Goal: Information Seeking & Learning: Learn about a topic

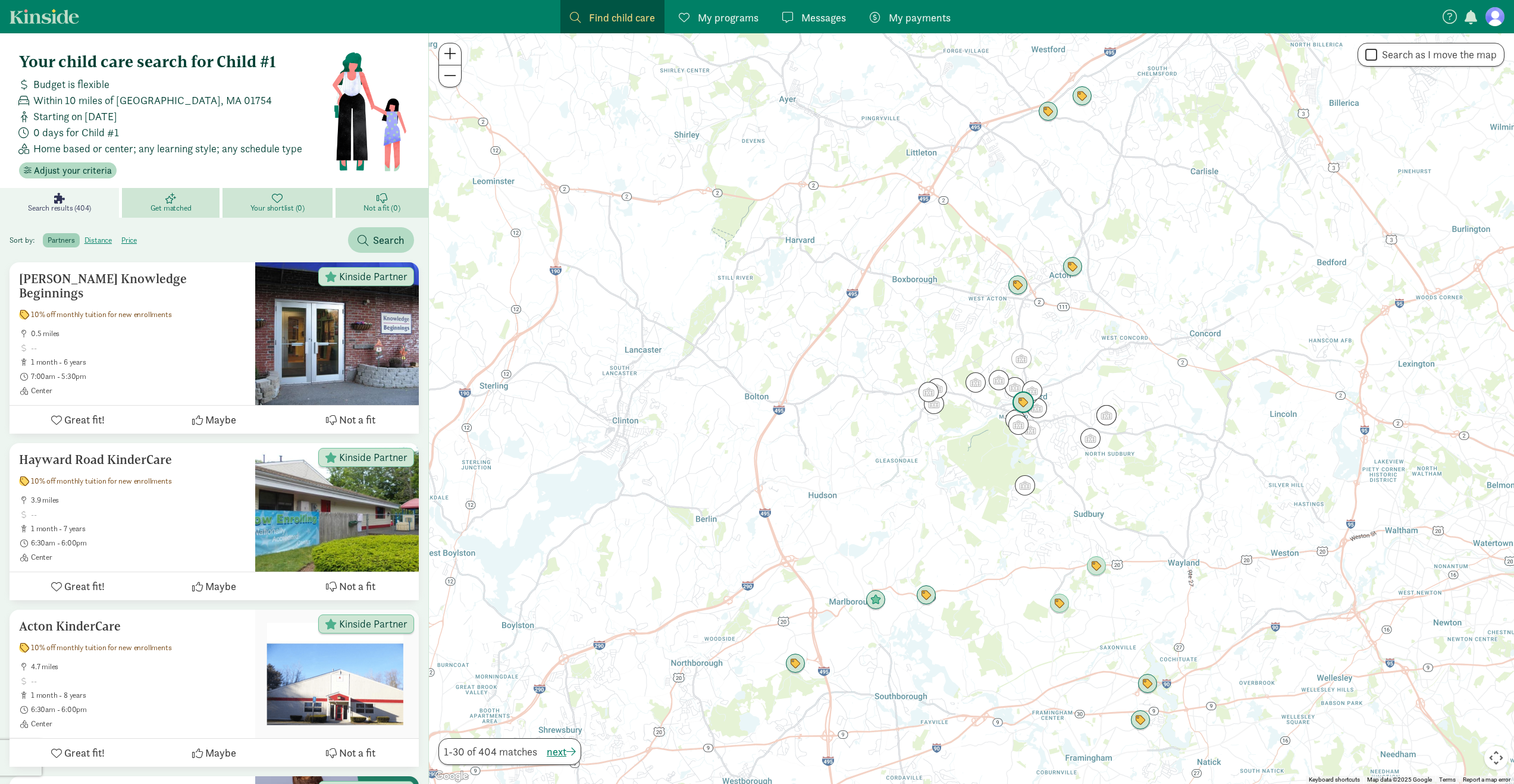
click at [1025, 403] on img "Click to see details" at bounding box center [1024, 403] width 23 height 23
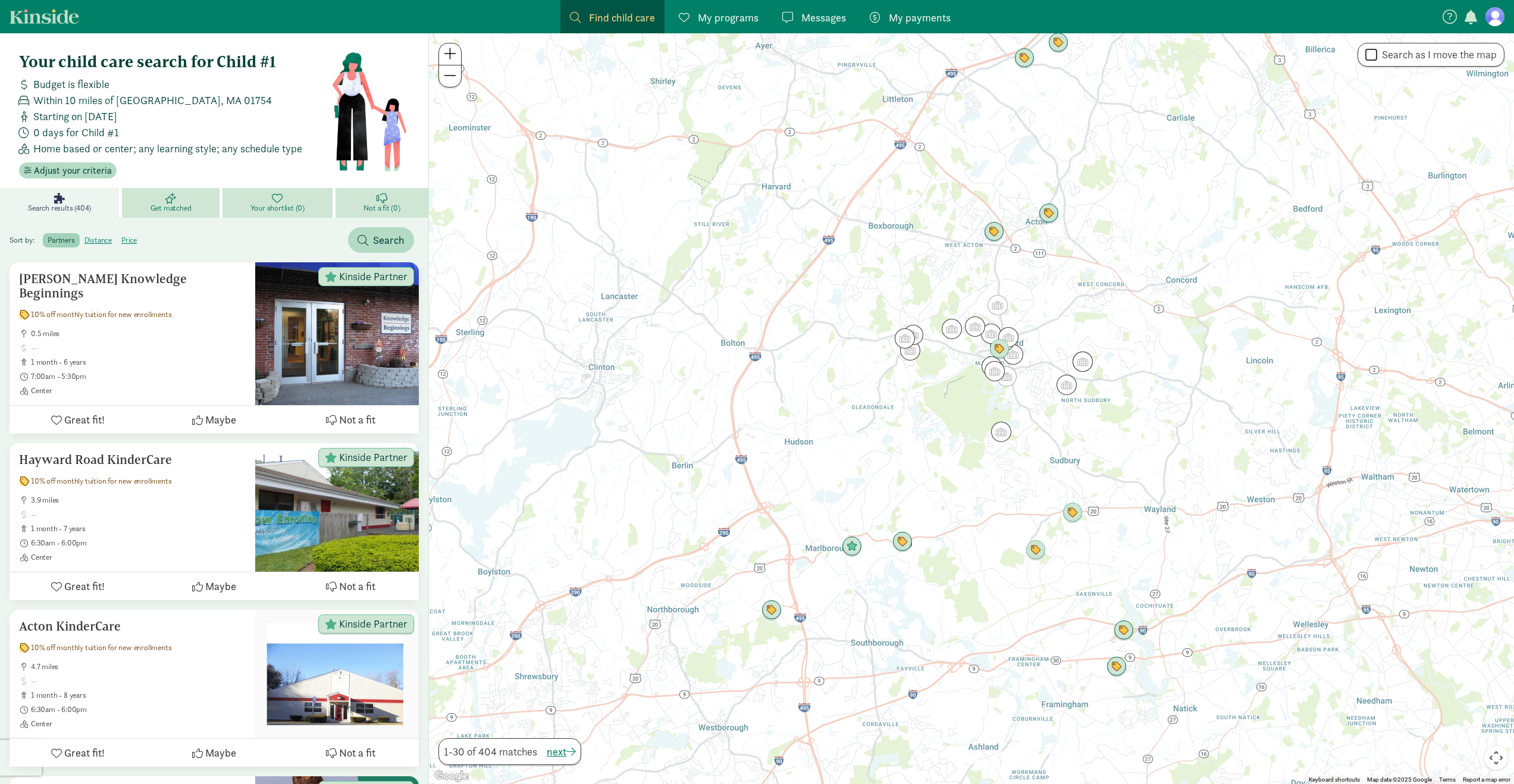
drag, startPoint x: 1131, startPoint y: 539, endPoint x: 1107, endPoint y: 485, distance: 59.1
click at [1107, 485] on div "To navigate, press the arrow keys." at bounding box center [971, 409] width 1085 height 750
click at [1074, 513] on img "Click to see details" at bounding box center [1072, 511] width 23 height 23
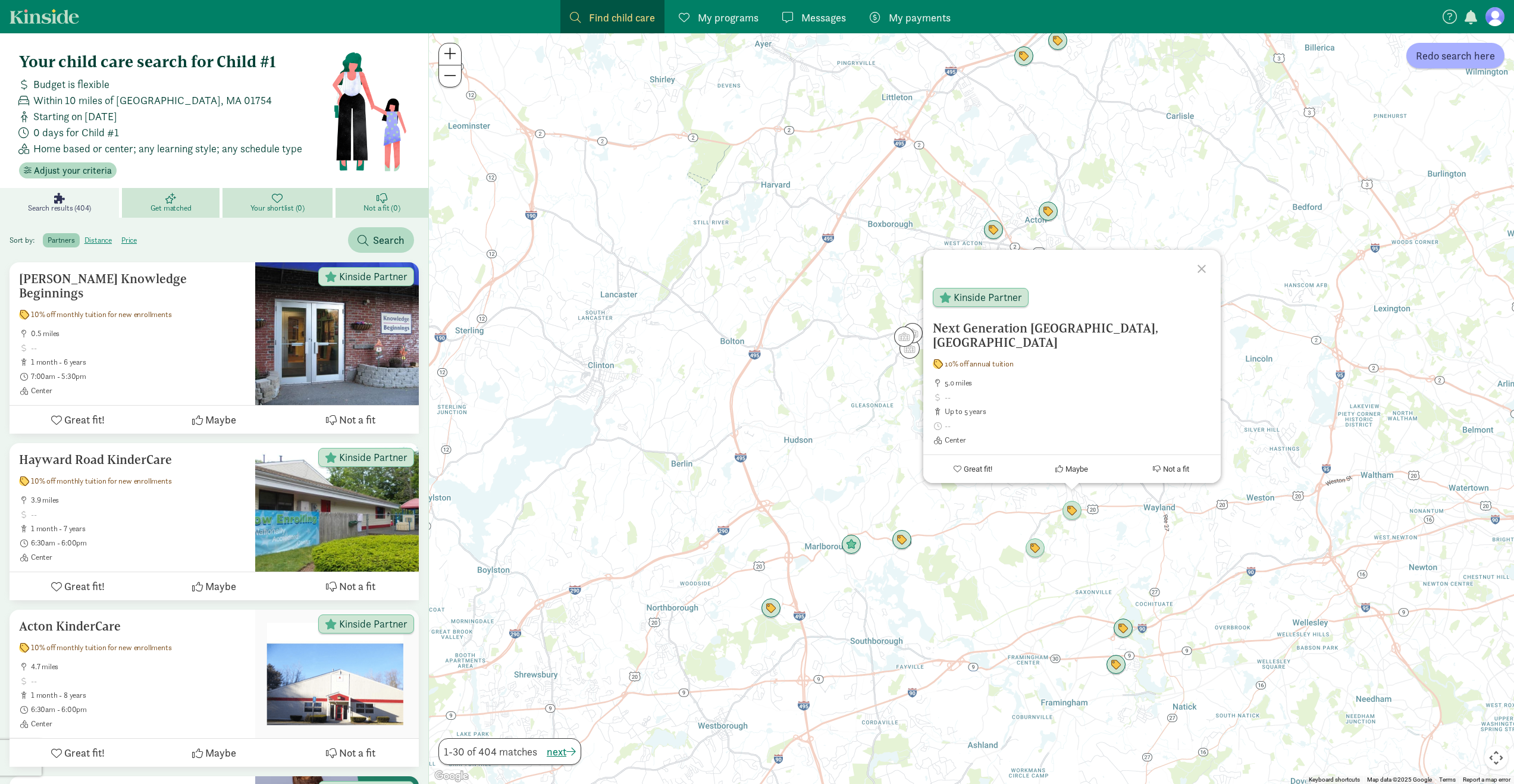
click at [1140, 554] on div "Next Generation [GEOGRAPHIC_DATA], [GEOGRAPHIC_DATA] 10% off annual tuition 5.0…" at bounding box center [971, 409] width 1085 height 750
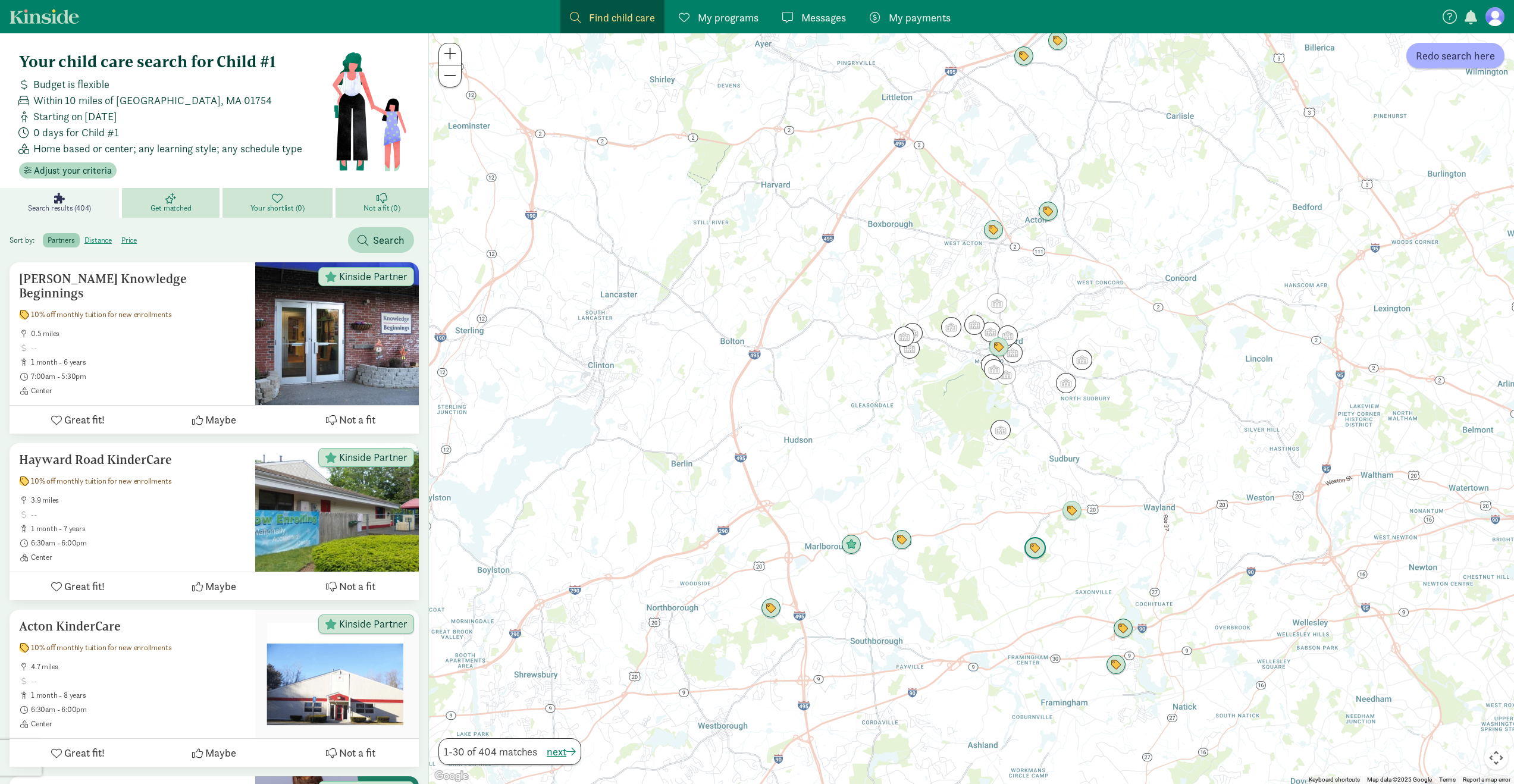
click at [1038, 548] on img "Click to see details" at bounding box center [1036, 548] width 23 height 23
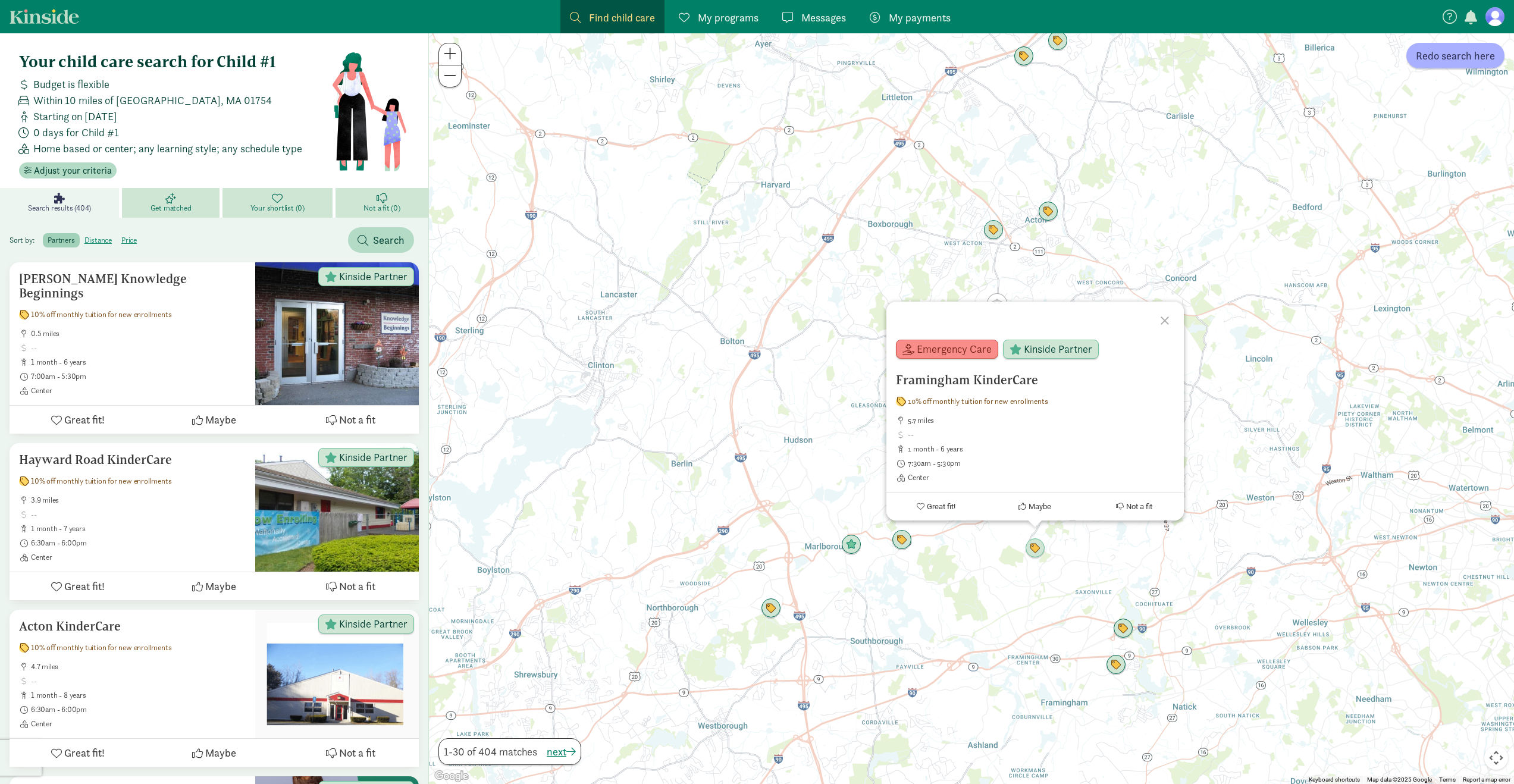
click at [993, 584] on div "Framingham KinderCare 10% off monthly tuition for new enrollments 5.7 miles 1 m…" at bounding box center [971, 409] width 1085 height 750
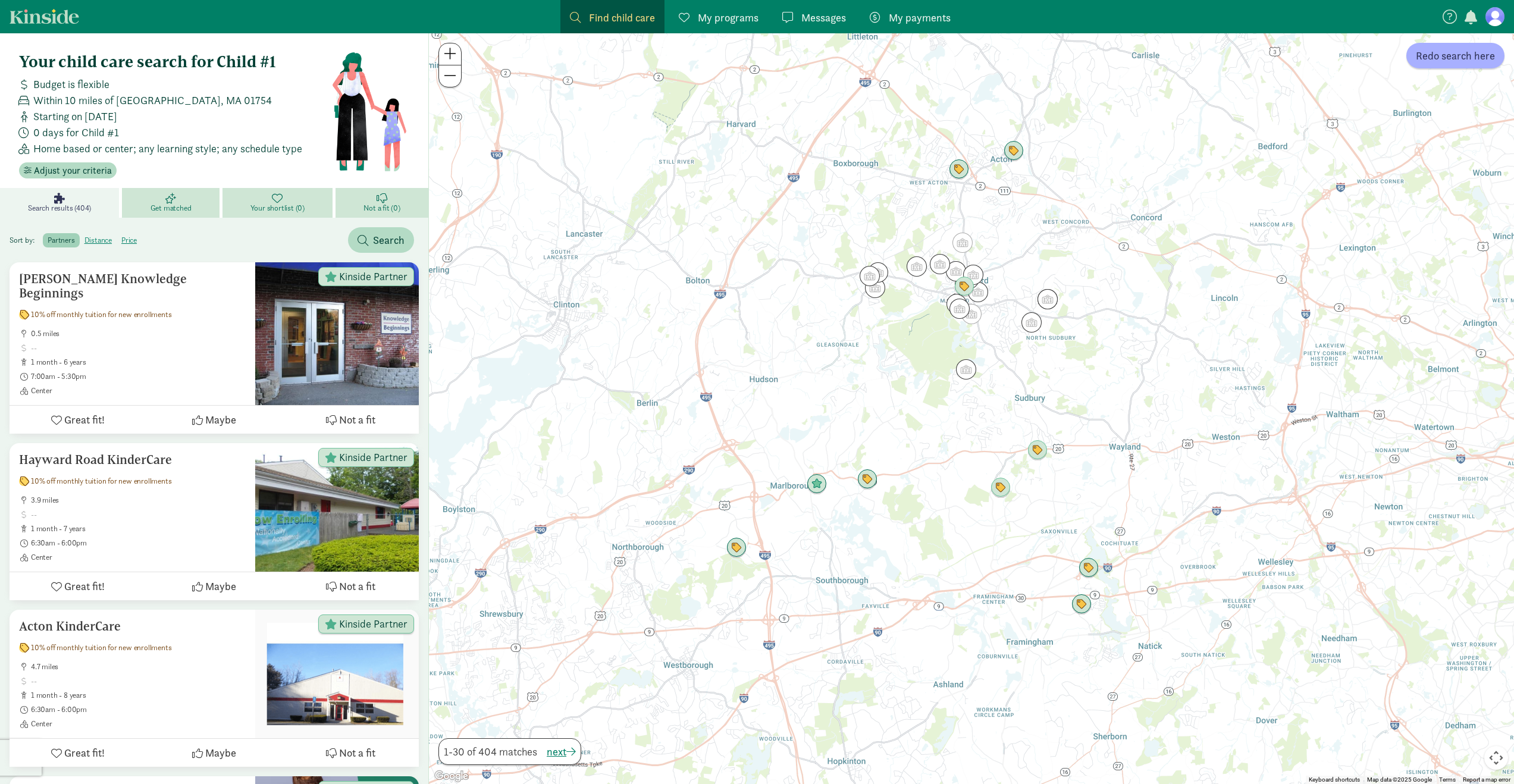
drag, startPoint x: 1018, startPoint y: 683, endPoint x: 1005, endPoint y: 610, distance: 74.1
click at [1005, 610] on div at bounding box center [971, 409] width 1085 height 750
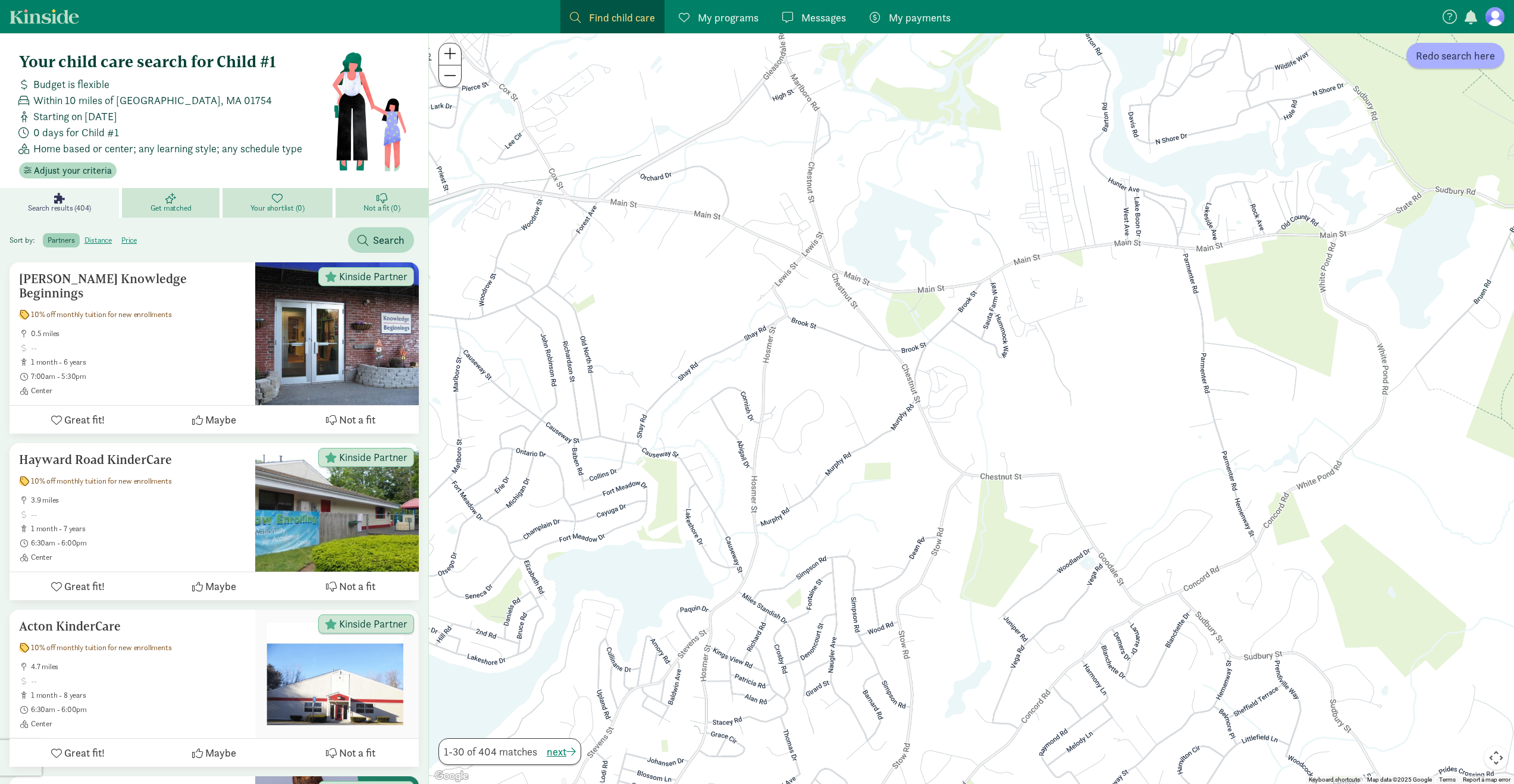
drag, startPoint x: 1371, startPoint y: 482, endPoint x: 902, endPoint y: 441, distance: 470.8
click at [837, 374] on div at bounding box center [971, 409] width 1085 height 750
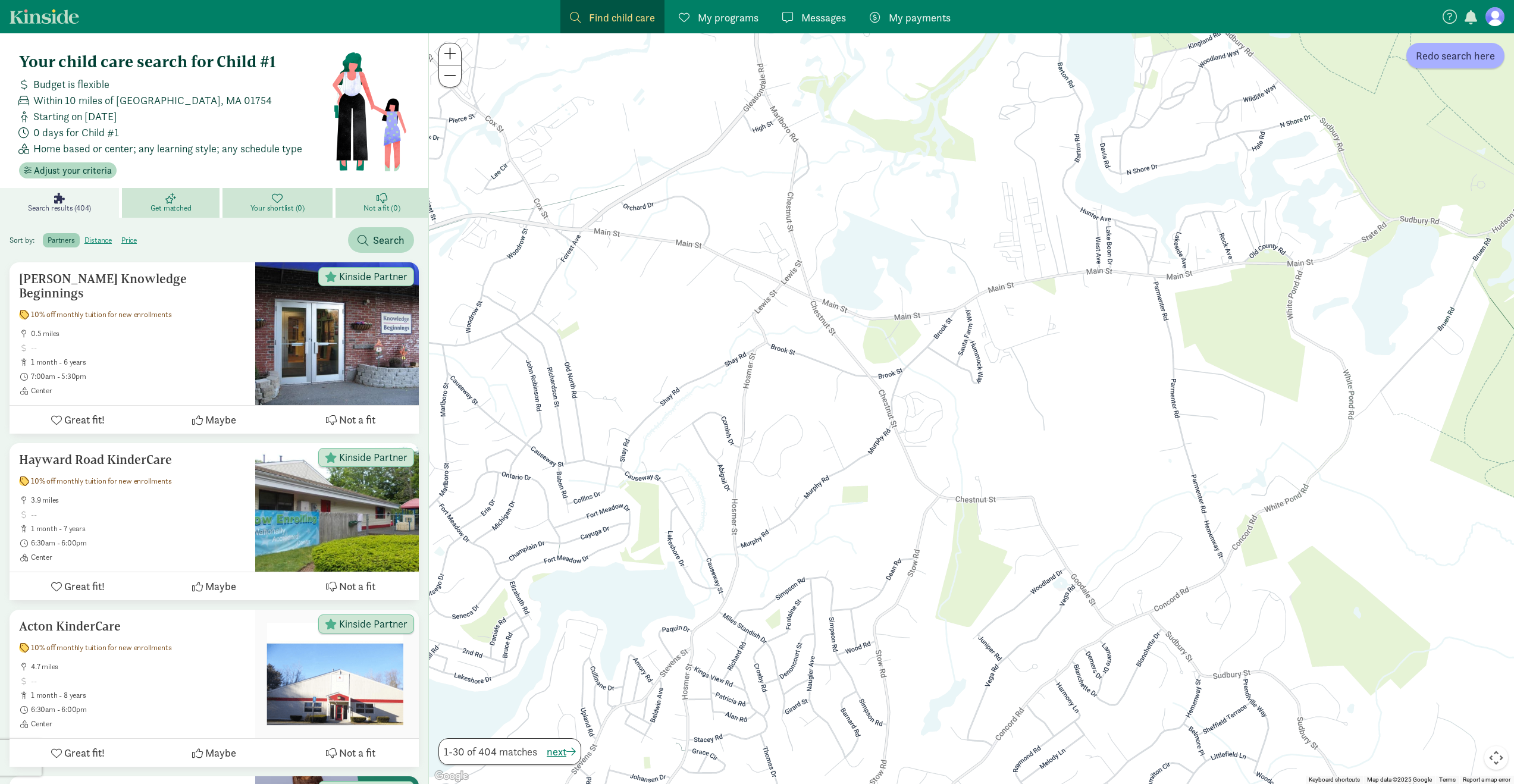
drag, startPoint x: 1035, startPoint y: 380, endPoint x: 808, endPoint y: 315, distance: 236.1
click at [808, 315] on div at bounding box center [971, 409] width 1085 height 750
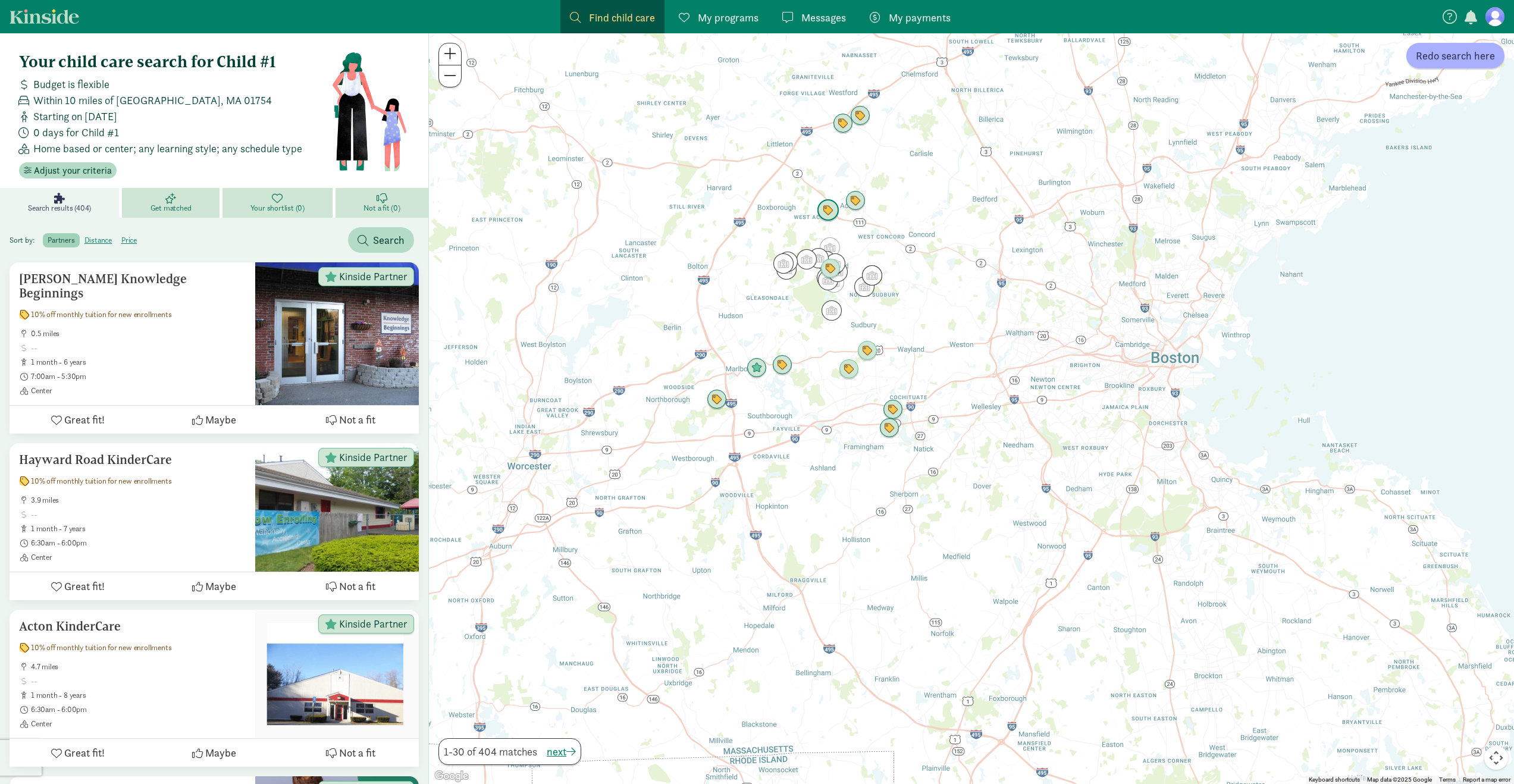
click at [838, 213] on img "Click to see details" at bounding box center [828, 210] width 23 height 23
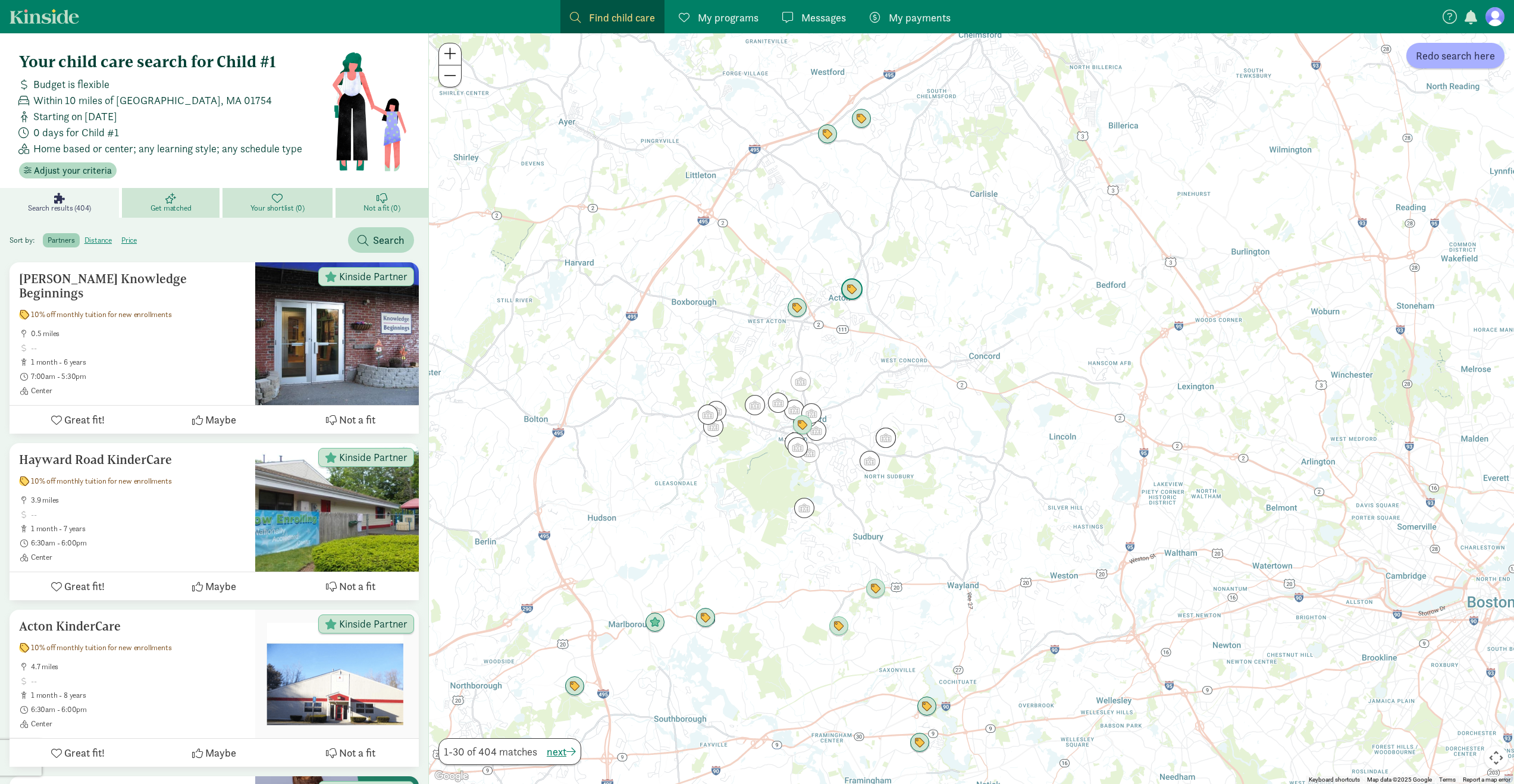
click at [848, 282] on img "Click to see details" at bounding box center [852, 290] width 23 height 23
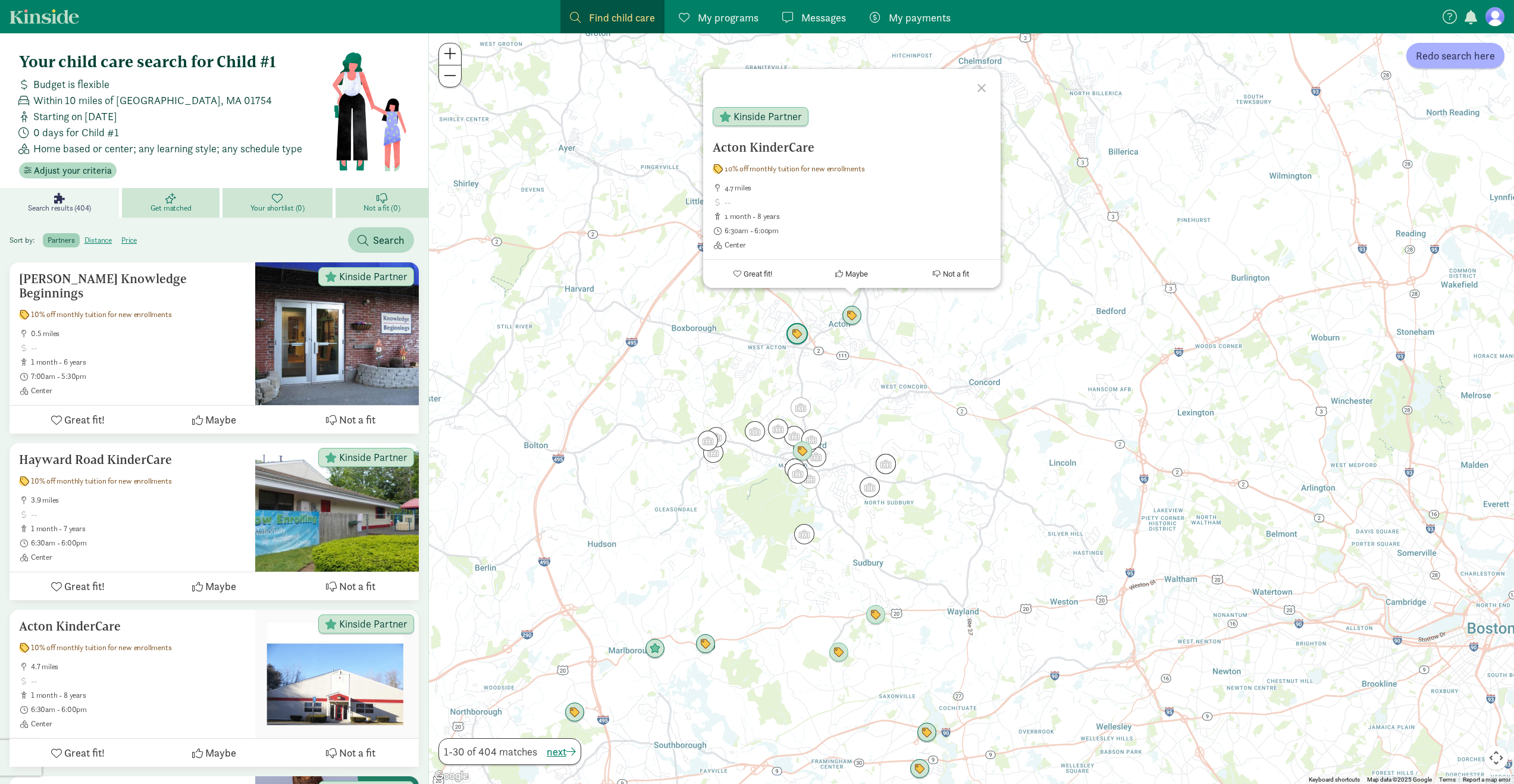
click at [797, 332] on img "Click to see details" at bounding box center [797, 334] width 23 height 23
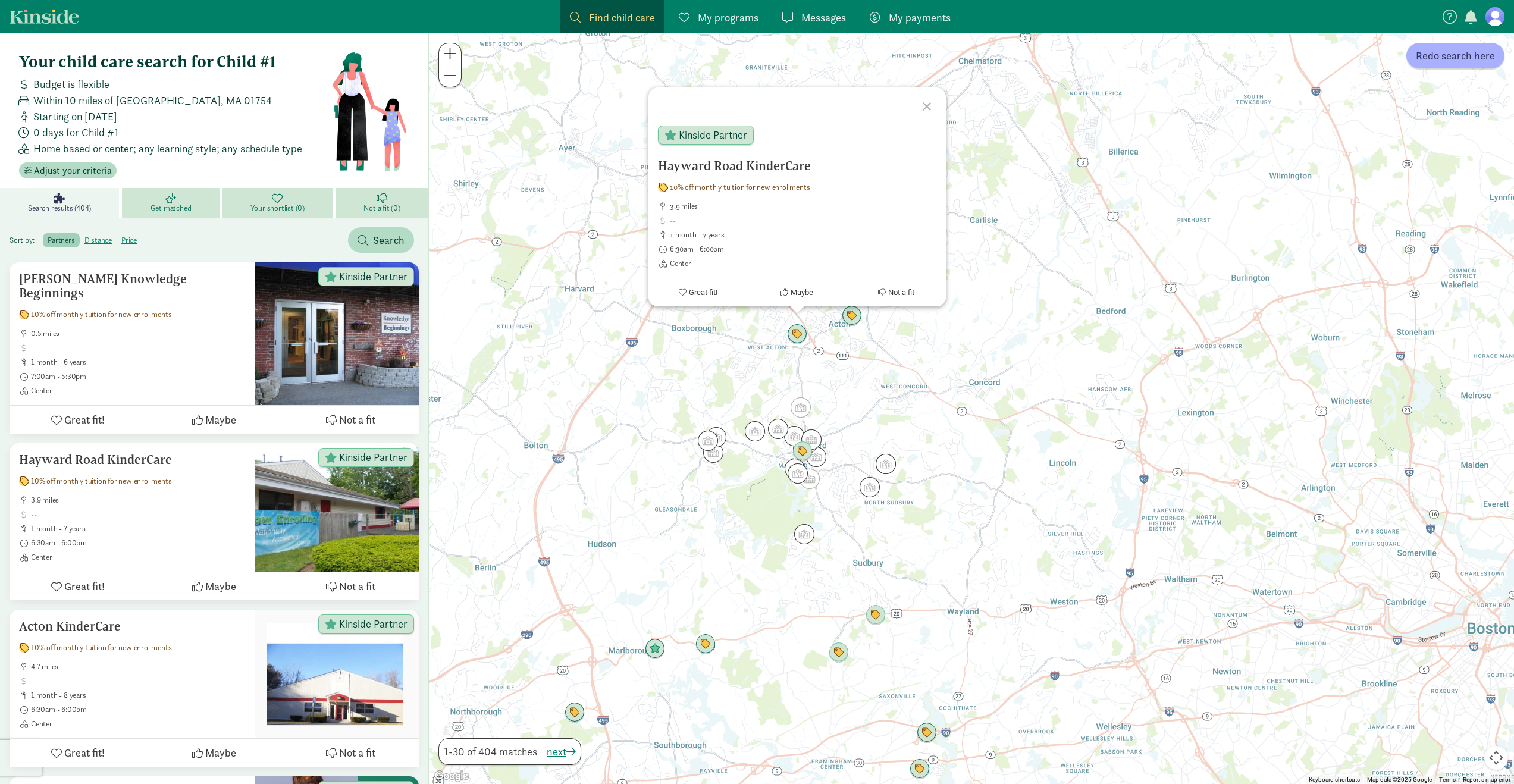
click at [961, 391] on div "To navigate, press the arrow keys. [GEOGRAPHIC_DATA] KinderCare 10% off monthly…" at bounding box center [971, 409] width 1085 height 750
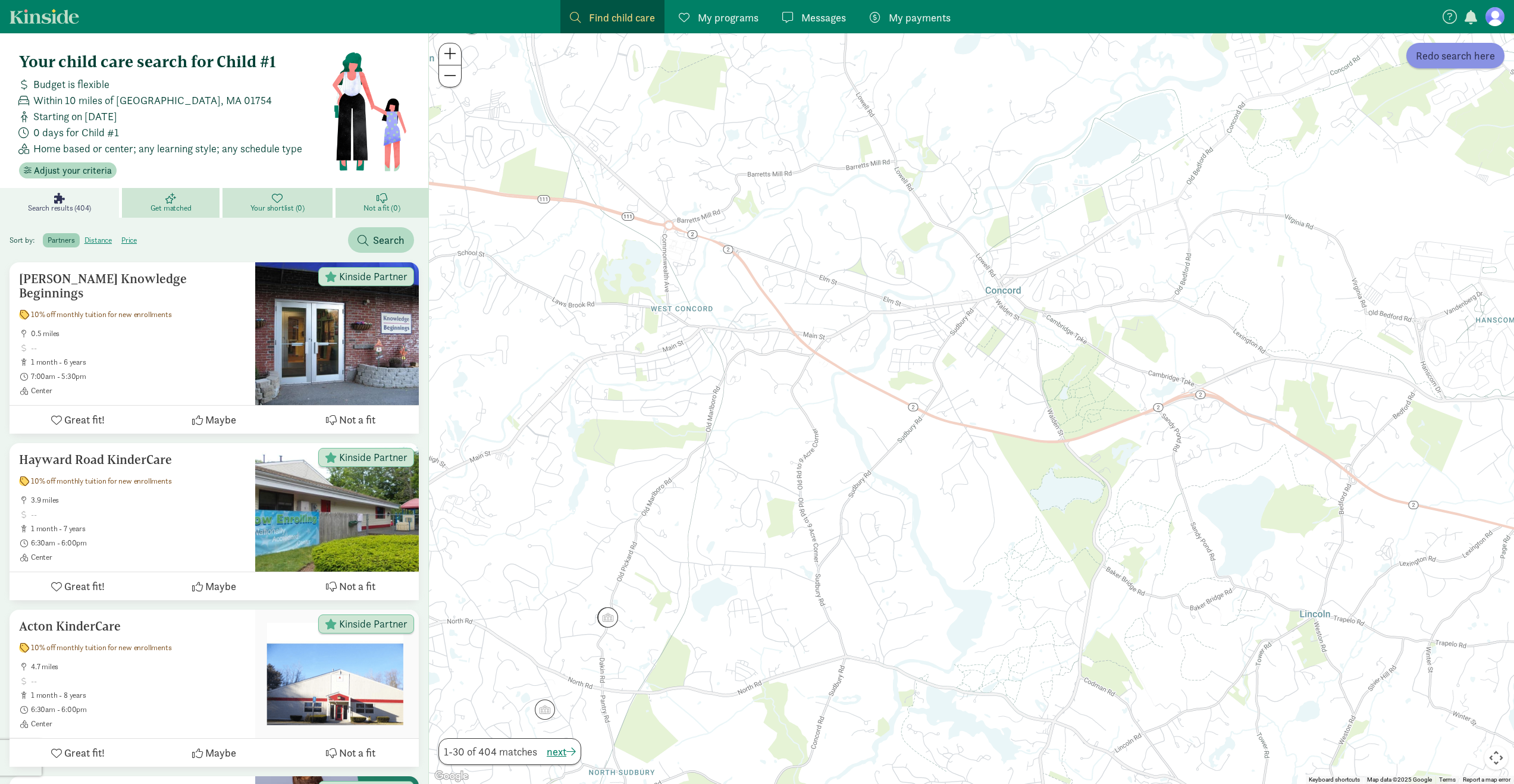
click at [1455, 55] on span "Redo search here" at bounding box center [1456, 55] width 79 height 16
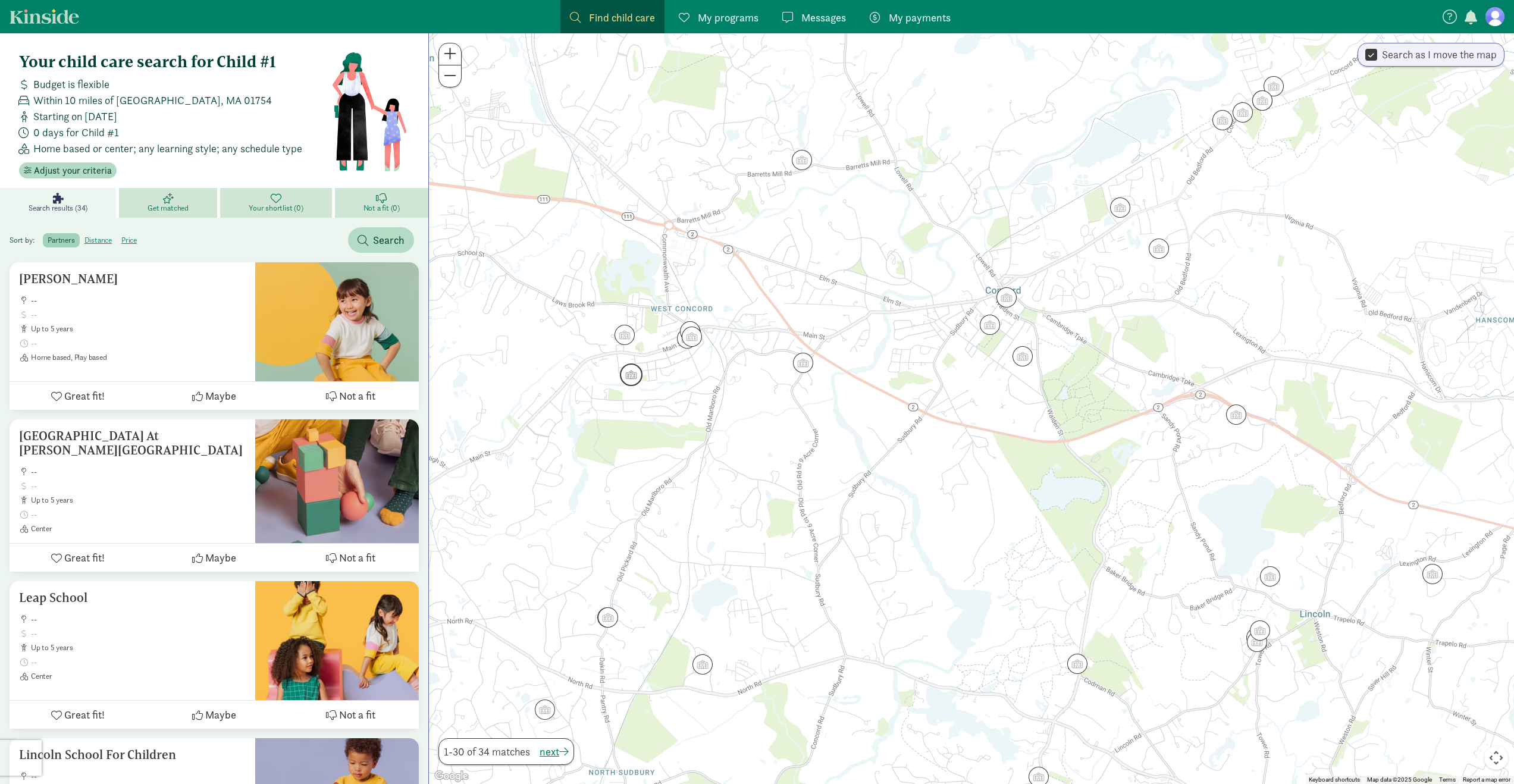
click at [630, 376] on img "Click to see details" at bounding box center [631, 375] width 23 height 23
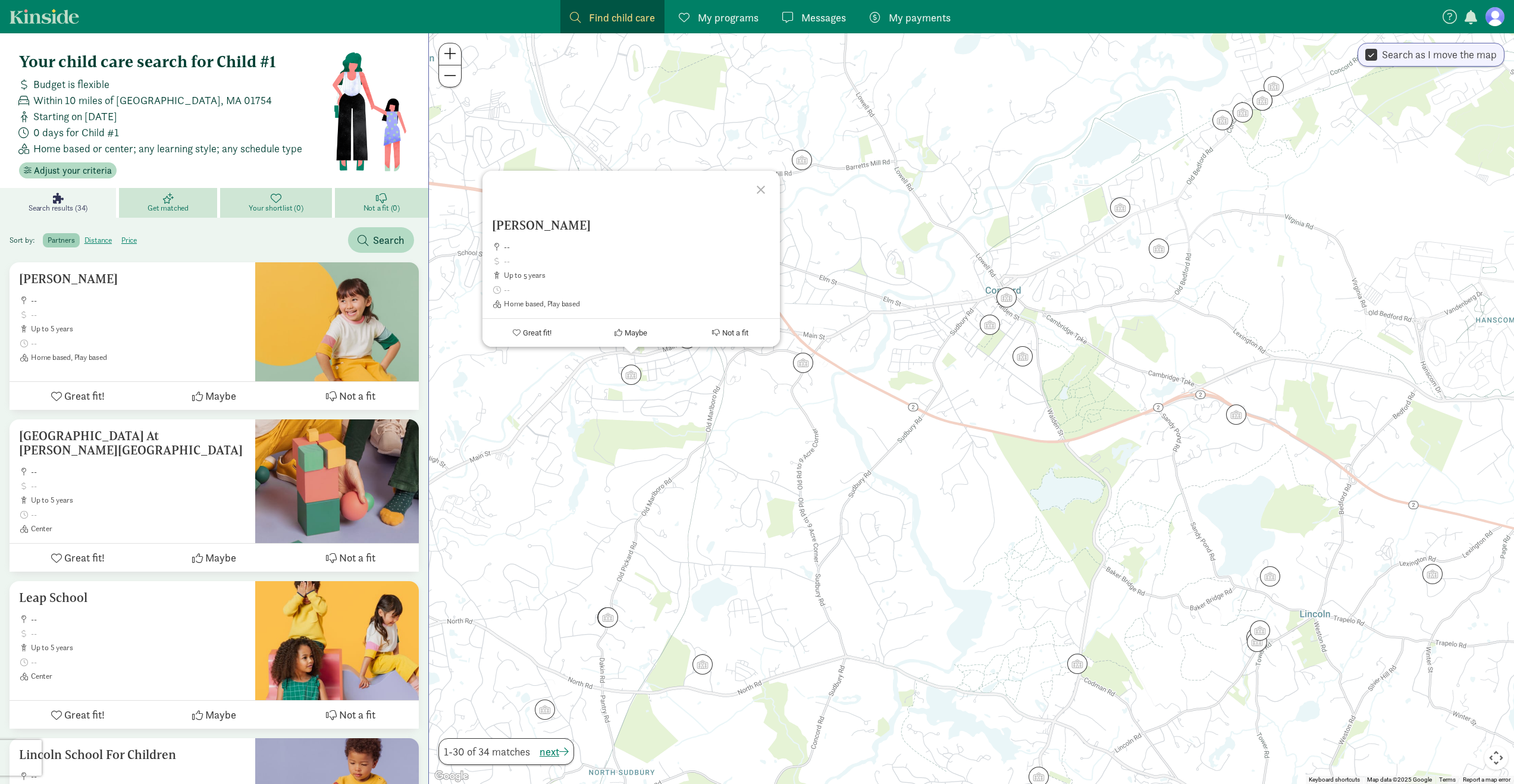
drag, startPoint x: 564, startPoint y: 412, endPoint x: 571, endPoint y: 407, distance: 8.6
click at [564, 412] on div "[PERSON_NAME] -- up to 5 years Home based, Play based Great fit! Maybe Not a fit" at bounding box center [971, 409] width 1085 height 750
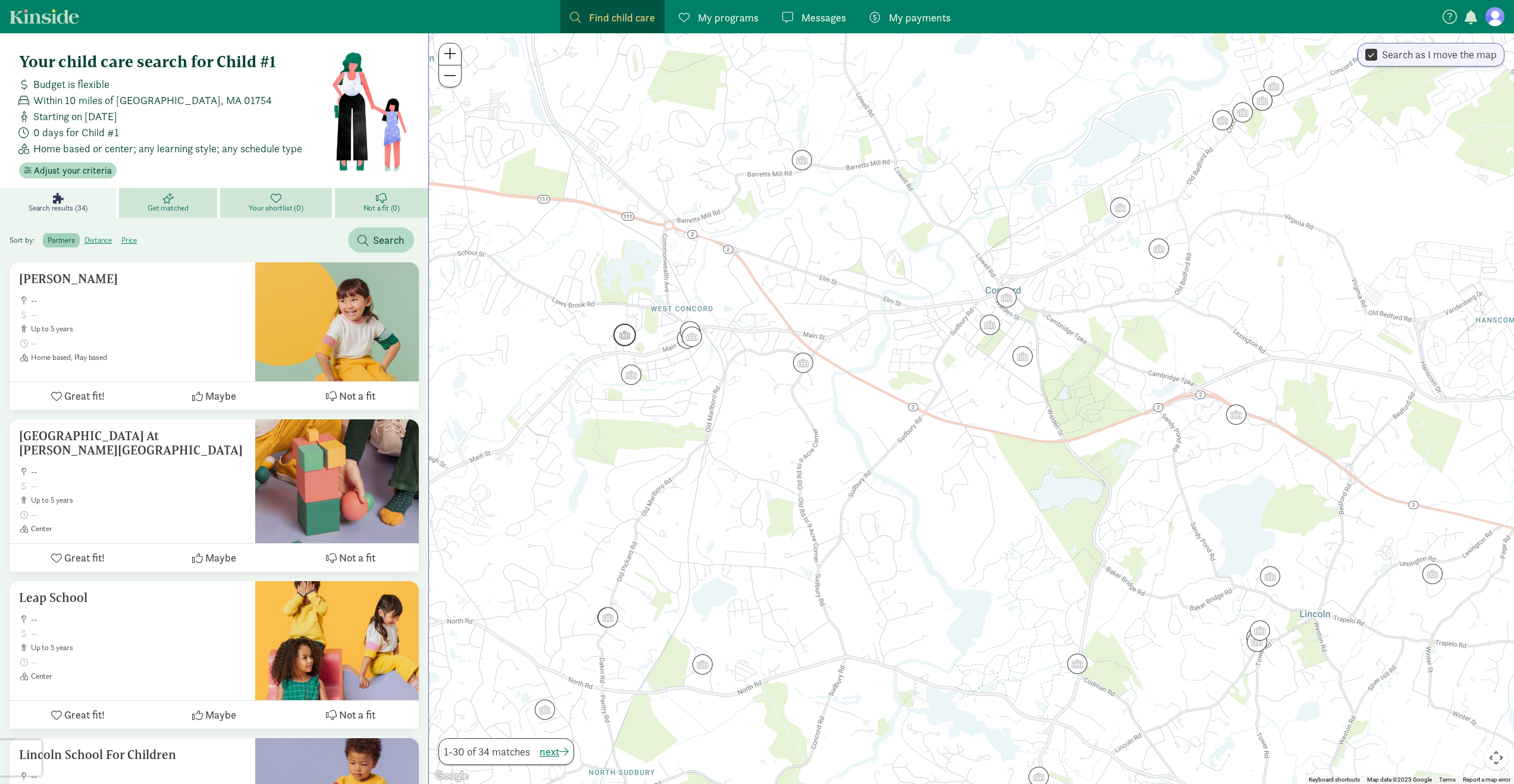
click at [634, 332] on img "Click to see details" at bounding box center [625, 335] width 23 height 23
click at [705, 375] on div "[GEOGRAPHIC_DATA] -- up to 5 years Center, Montessori Great fit! Maybe Not a fit" at bounding box center [971, 409] width 1085 height 750
click at [695, 339] on img "Click to see details" at bounding box center [692, 337] width 23 height 23
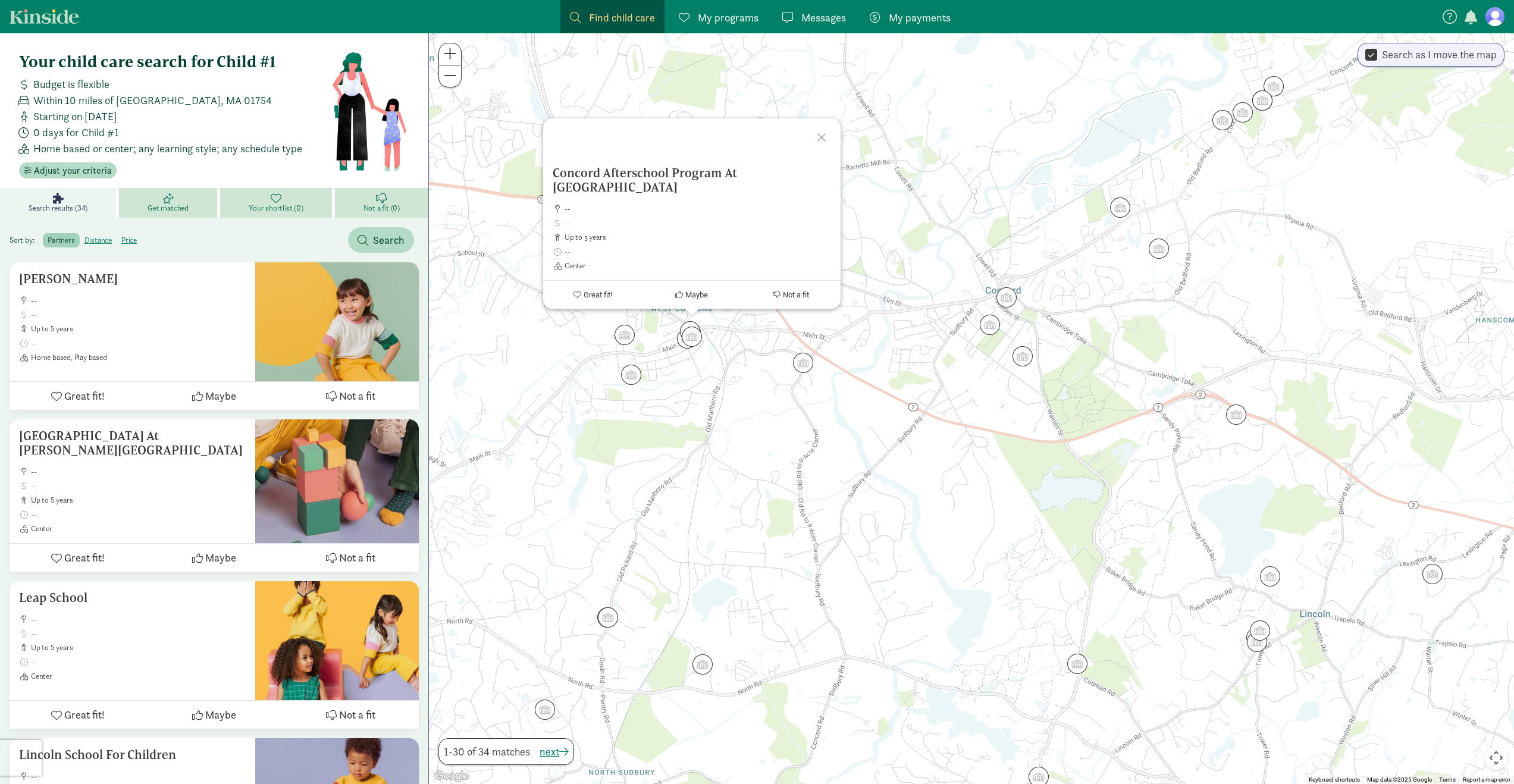
click at [681, 362] on div "Concord Afterschool Program At Thoreau -- up to 5 years Center Great fit! Maybe…" at bounding box center [971, 409] width 1085 height 750
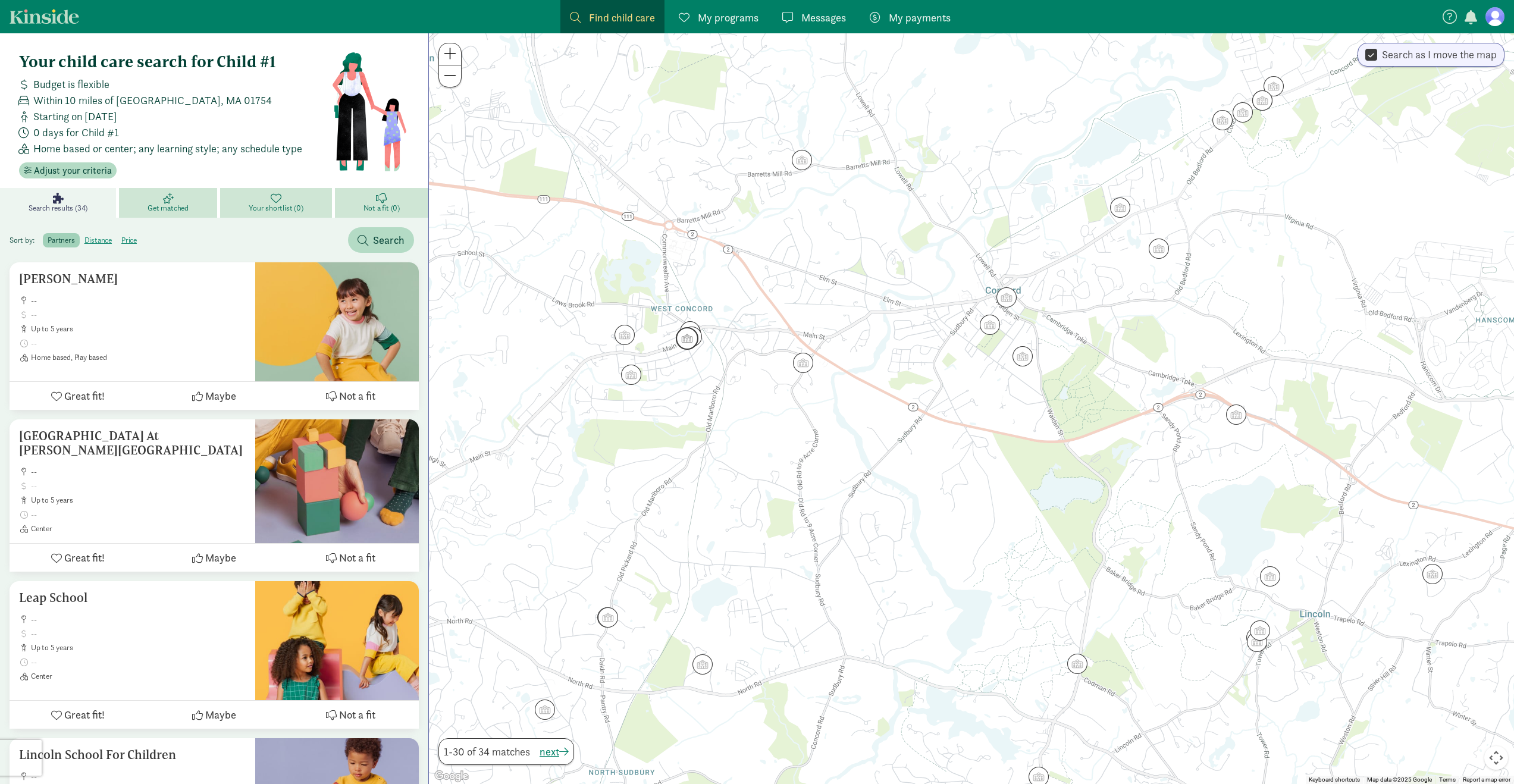
click at [678, 338] on img "Click to see details" at bounding box center [687, 339] width 23 height 23
click at [691, 321] on img "Click to see details" at bounding box center [690, 331] width 23 height 23
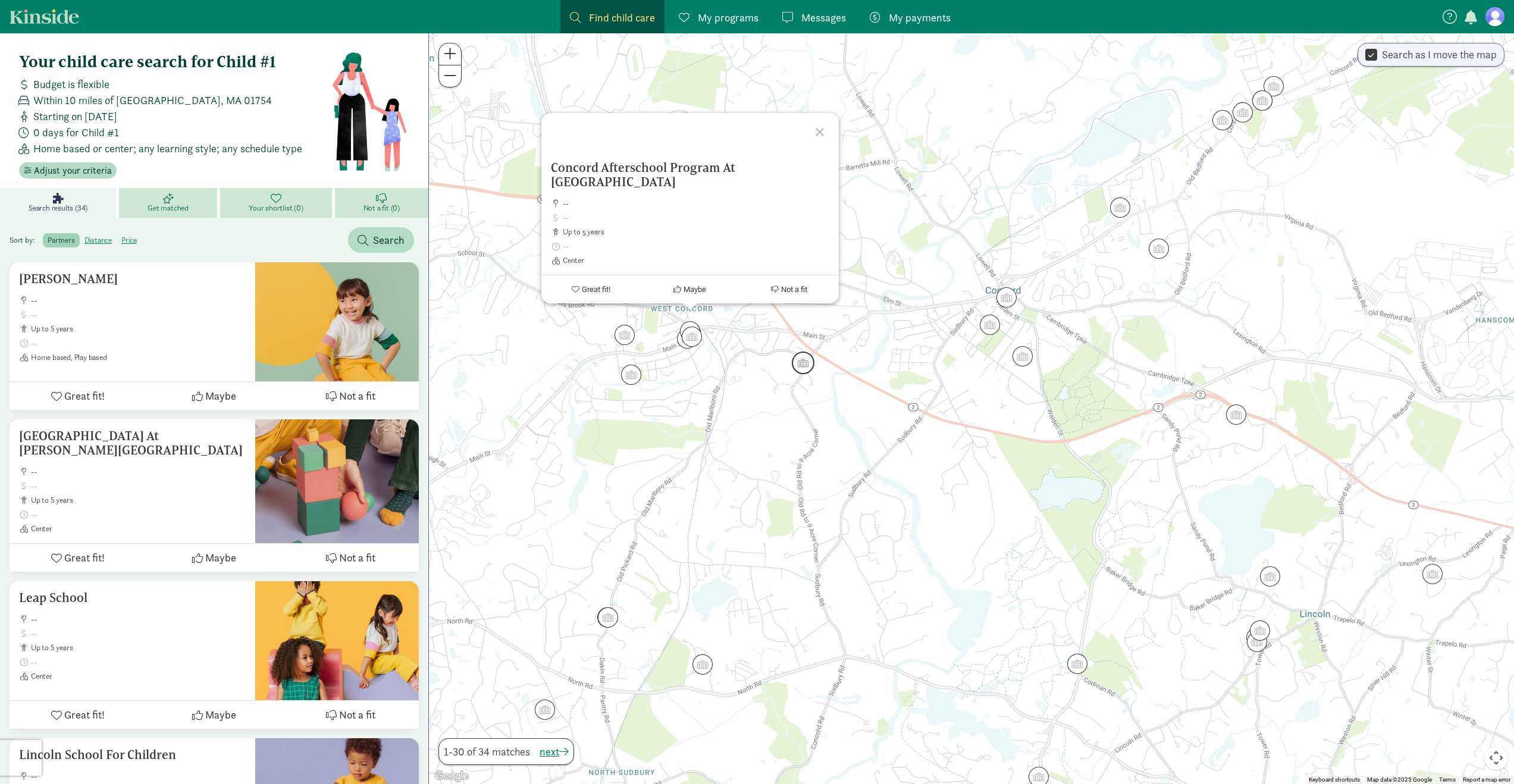
click at [805, 364] on img "Click to see details" at bounding box center [803, 363] width 23 height 23
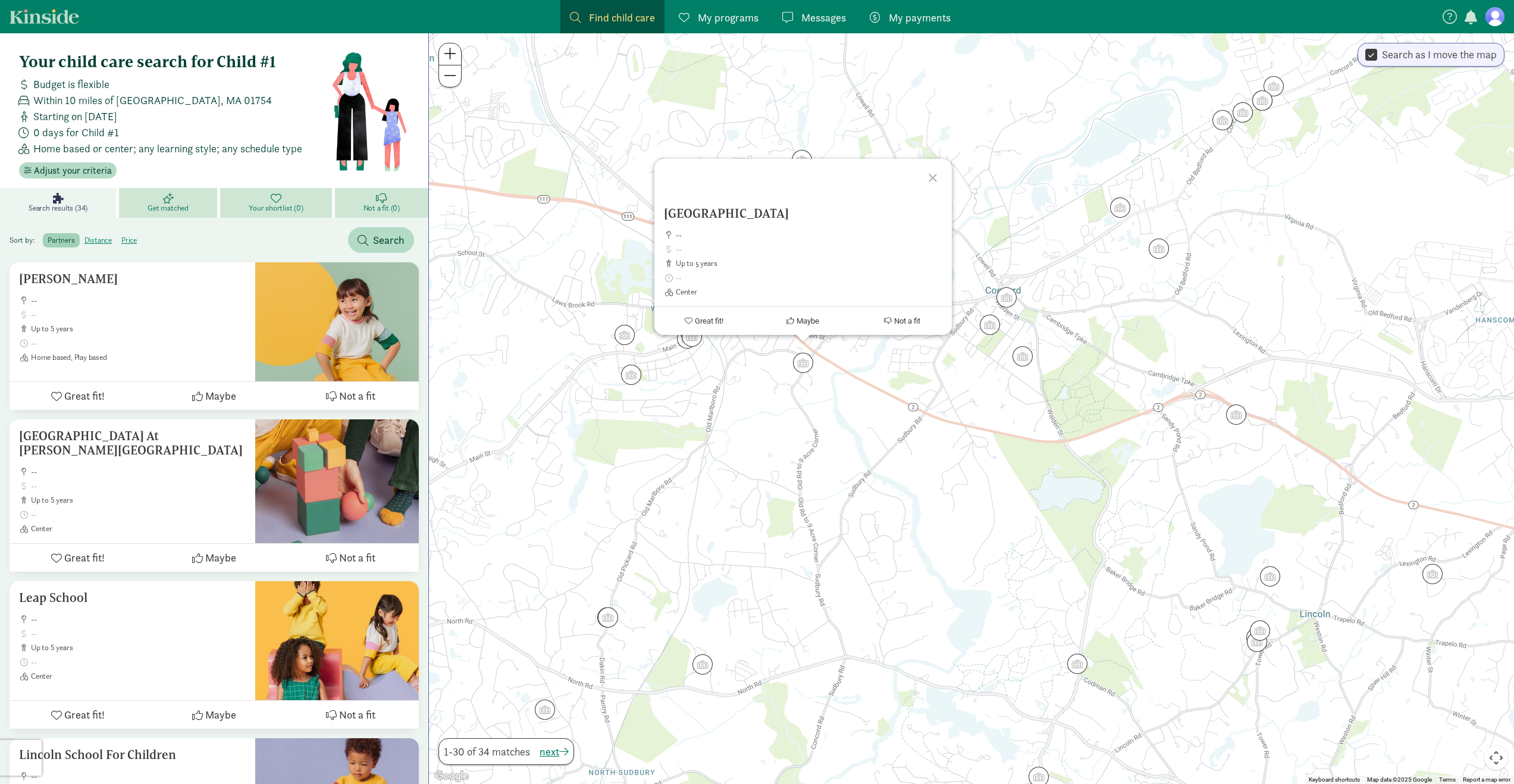
click at [899, 374] on div "To navigate, press the arrow keys. [GEOGRAPHIC_DATA] East -- up to 5 years Cent…" at bounding box center [971, 409] width 1085 height 750
click at [988, 338] on div at bounding box center [971, 409] width 1085 height 750
click at [994, 330] on img "Click to see details" at bounding box center [990, 325] width 23 height 23
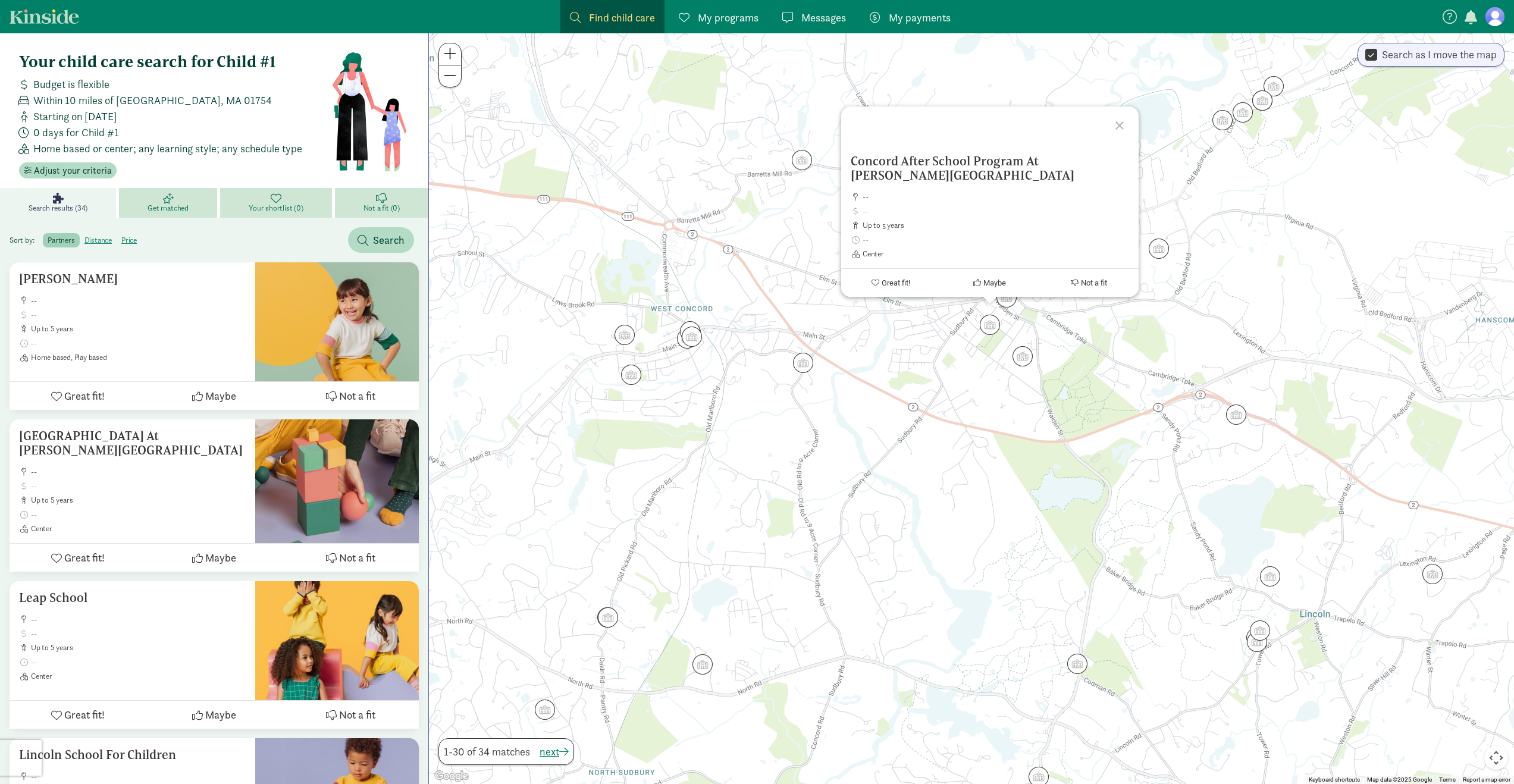
click at [992, 358] on div "Concord After School Program At [PERSON_NAME][GEOGRAPHIC_DATA] -- up to 5 years…" at bounding box center [971, 409] width 1085 height 750
click at [1027, 353] on img "Click to see details" at bounding box center [1023, 356] width 23 height 23
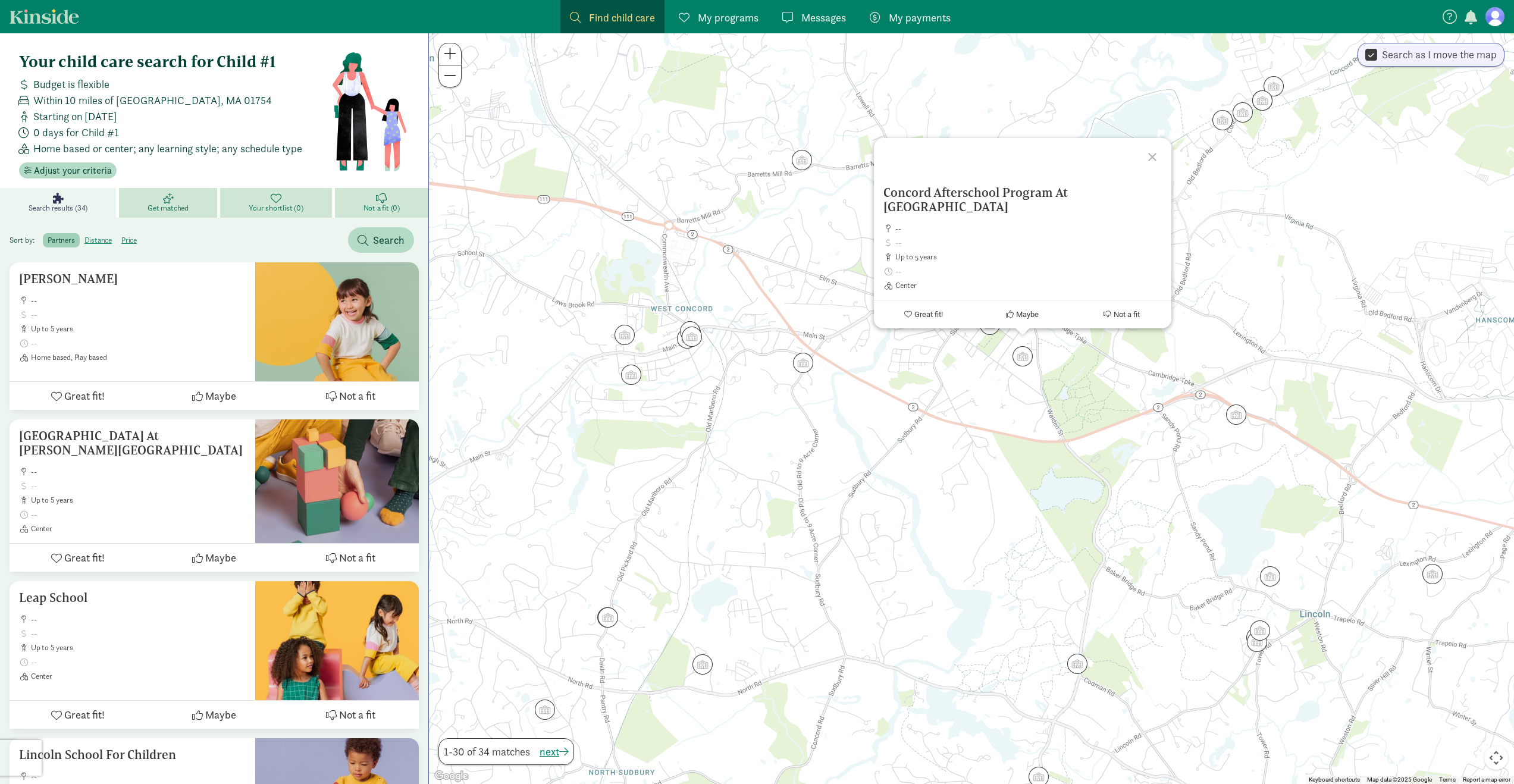
click at [1002, 394] on div "Concord Afterschool Program At [PERSON_NAME] -- up to 5 years Center Great fit!…" at bounding box center [971, 409] width 1085 height 750
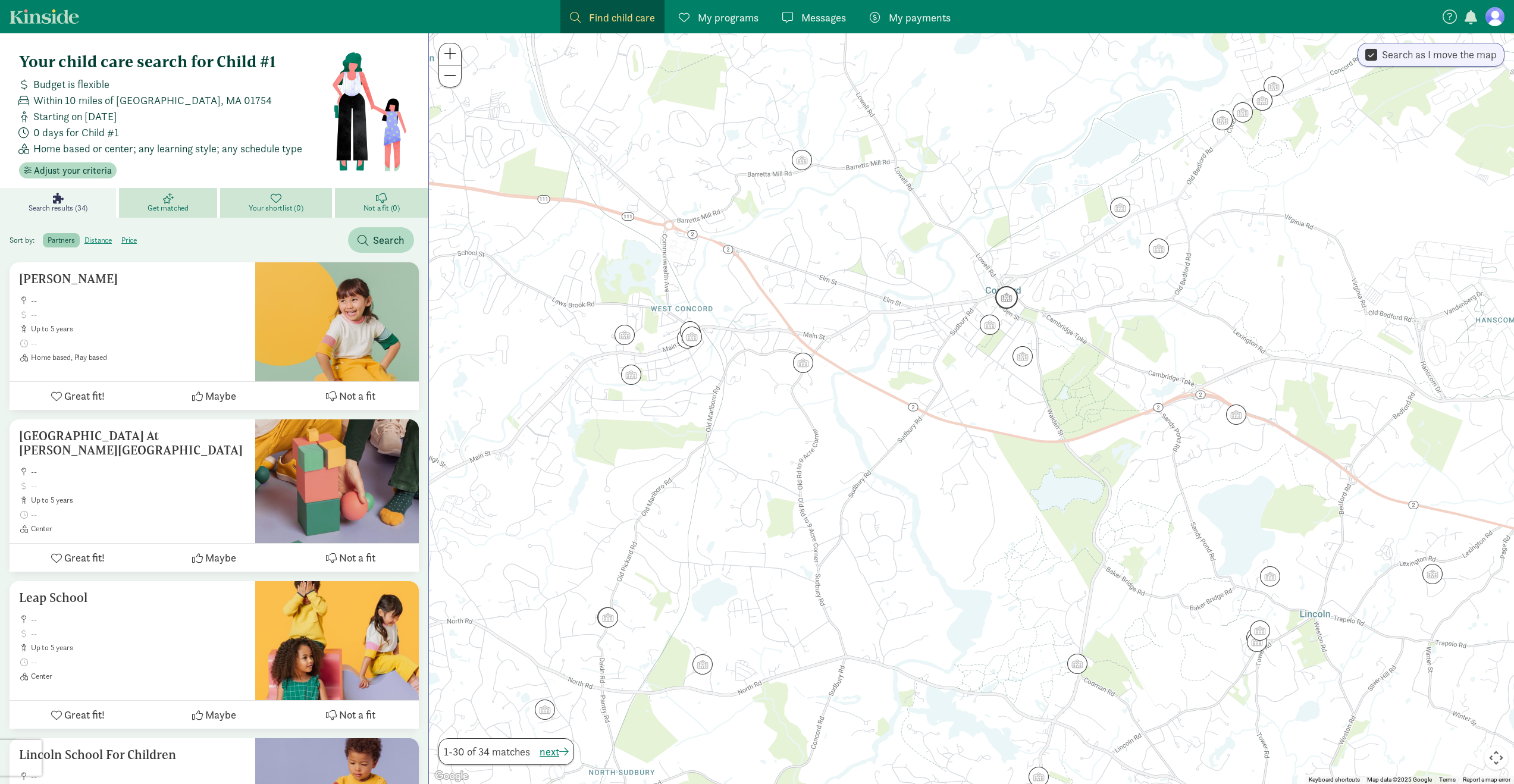
click at [1009, 300] on img "Click to see details" at bounding box center [1007, 297] width 23 height 23
click at [987, 389] on div "[GEOGRAPHIC_DATA] -- up to 5 years Center Great fit! Maybe Not a fit" at bounding box center [971, 409] width 1085 height 750
click at [806, 162] on img "Click to see details" at bounding box center [802, 160] width 23 height 23
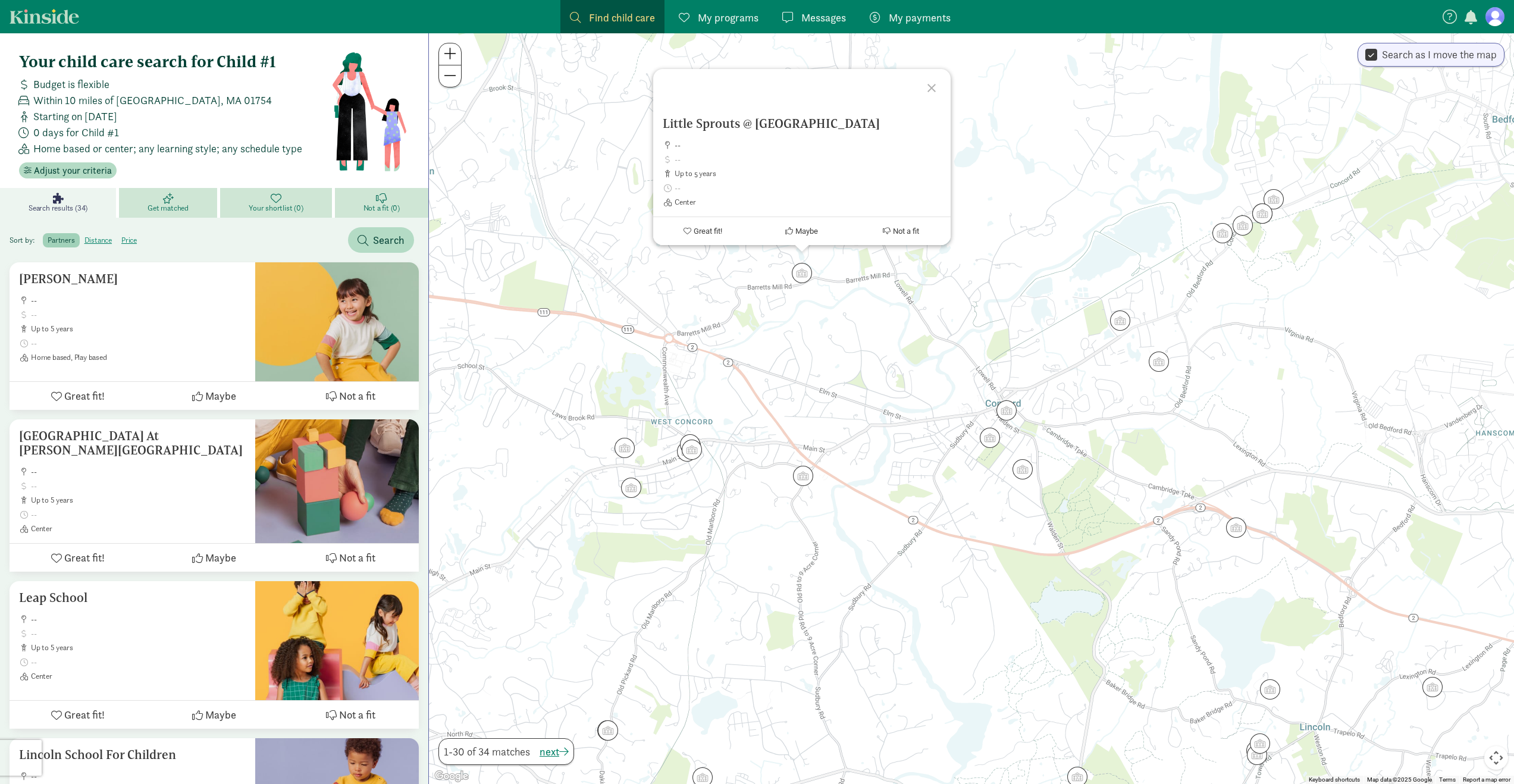
click at [877, 366] on div "Little Sprouts @ Concord -- up to 5 years Center Great fit! Maybe Not a fit" at bounding box center [971, 409] width 1085 height 750
click at [809, 272] on img "Click to see details" at bounding box center [802, 273] width 23 height 23
click at [853, 369] on div "Little Sprouts @ Concord -- up to 5 years Center Great fit! Maybe Not a fit" at bounding box center [971, 409] width 1085 height 750
click at [801, 268] on img "Click to see details" at bounding box center [802, 273] width 23 height 23
click at [976, 333] on div "Little Sprouts @ Concord -- up to 5 years Center Great fit! Maybe Not a fit" at bounding box center [971, 409] width 1085 height 750
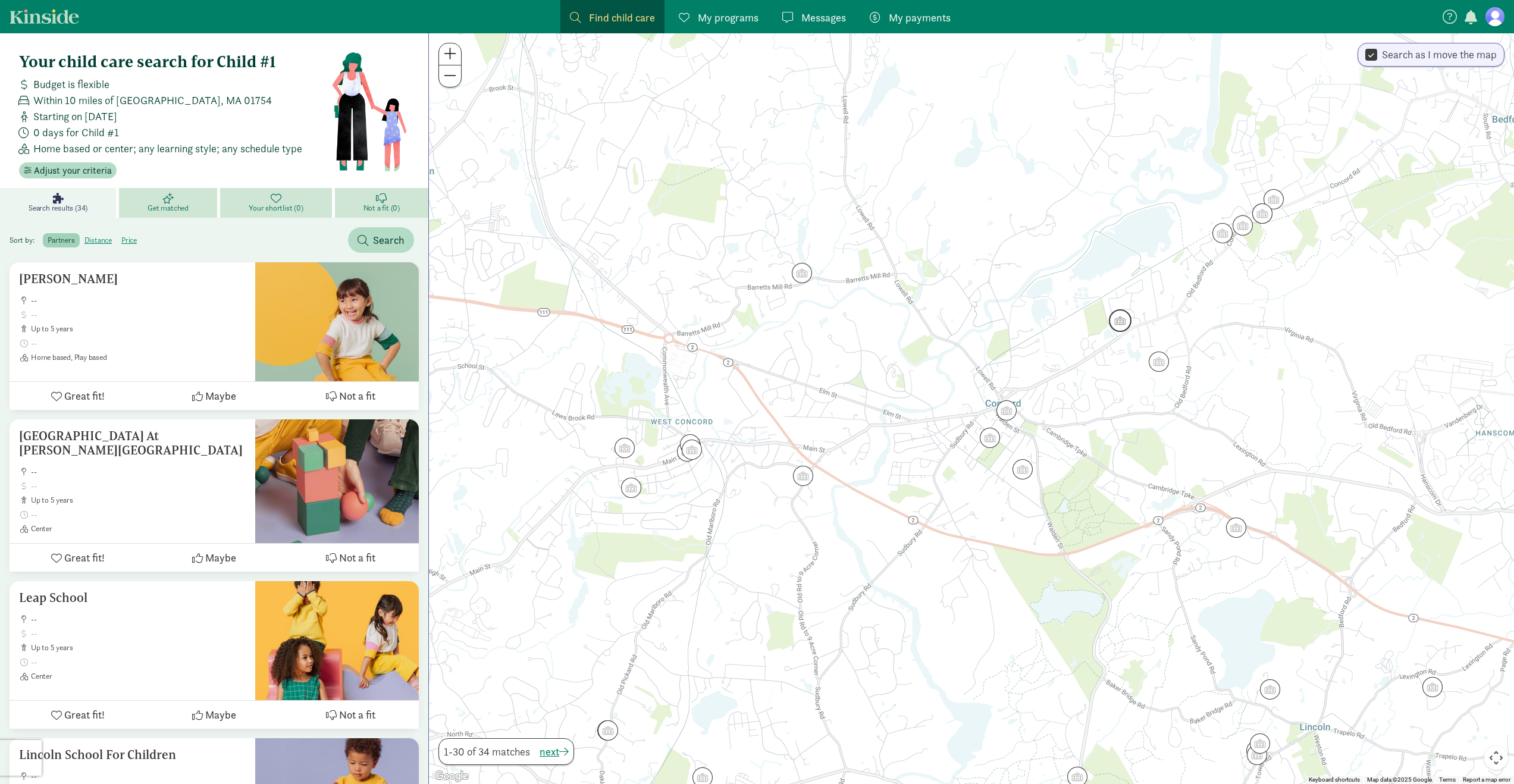
click at [1122, 323] on img "Click to see details" at bounding box center [1121, 321] width 23 height 23
click at [1141, 378] on div "[PERSON_NAME] -- up to 5 years Home based, Play based Great fit! Maybe Not a fit" at bounding box center [971, 409] width 1085 height 750
click at [1169, 365] on img "Click to see details" at bounding box center [1159, 361] width 23 height 23
click at [1161, 431] on div "[GEOGRAPHIC_DATA] 2 -- up to 5 years Center Great fit! Maybe Not a fit" at bounding box center [971, 409] width 1085 height 750
click at [1223, 234] on img "Click to see details" at bounding box center [1223, 233] width 23 height 23
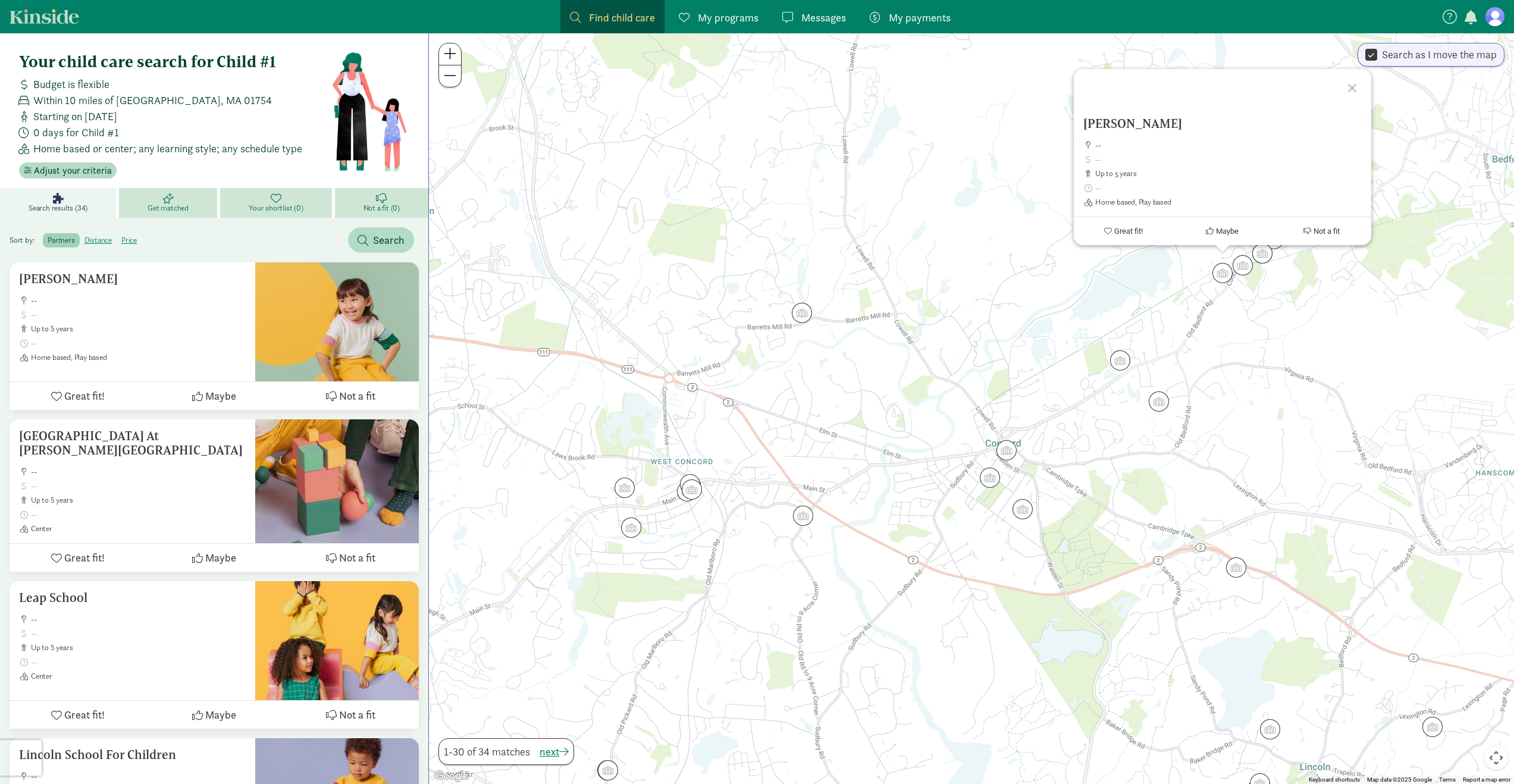
click at [1255, 315] on div "[PERSON_NAME] -- up to 5 years Home based, Play based Great fit! Maybe Not a fit" at bounding box center [971, 409] width 1085 height 750
click at [1241, 279] on div at bounding box center [971, 409] width 1085 height 750
click at [1247, 266] on img "Click to see details" at bounding box center [1243, 266] width 23 height 23
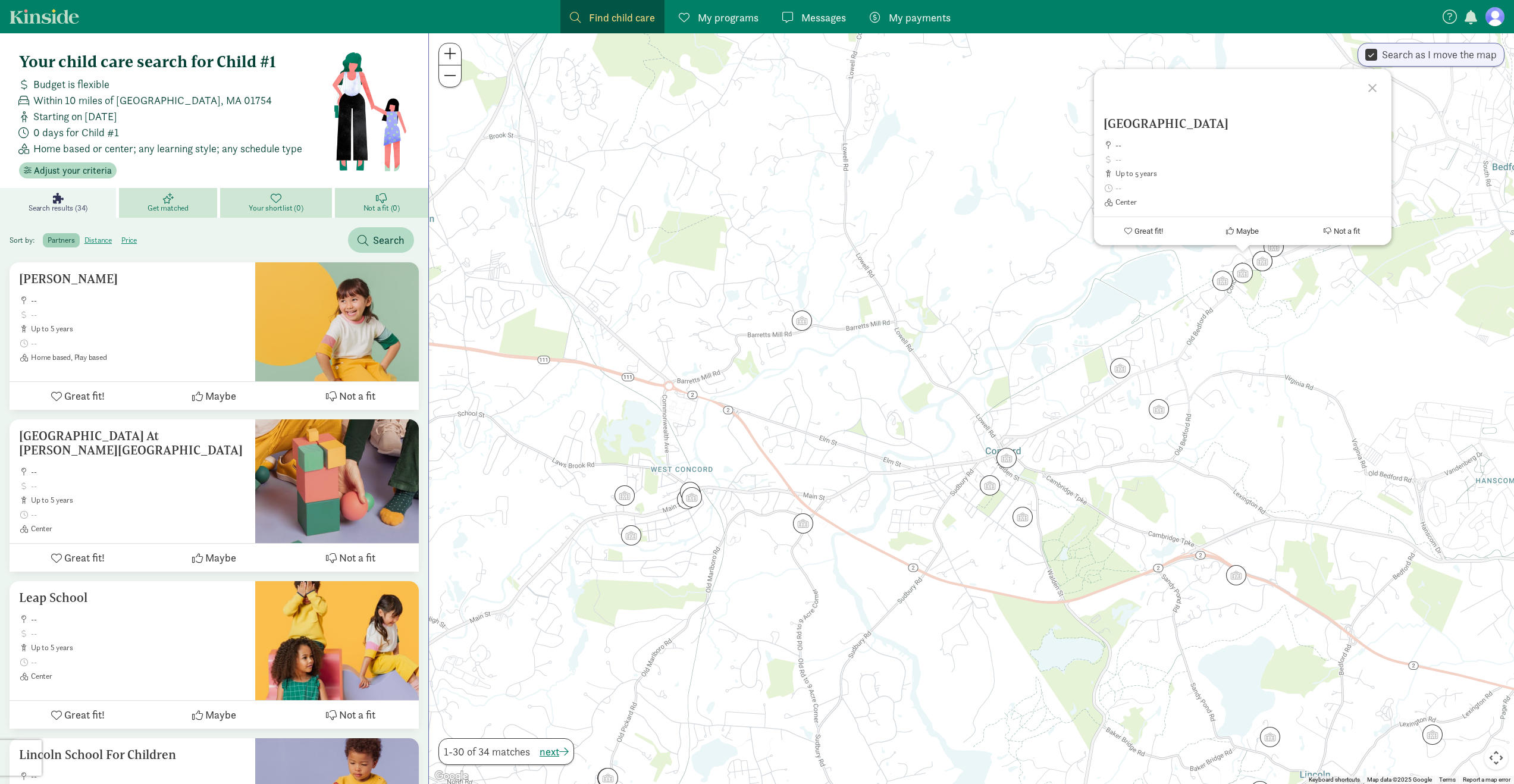
click at [1253, 353] on div "[GEOGRAPHIC_DATA] -- up to 5 years Center Great fit! Maybe Not a fit" at bounding box center [971, 409] width 1085 height 750
click at [1266, 272] on div at bounding box center [971, 409] width 1085 height 750
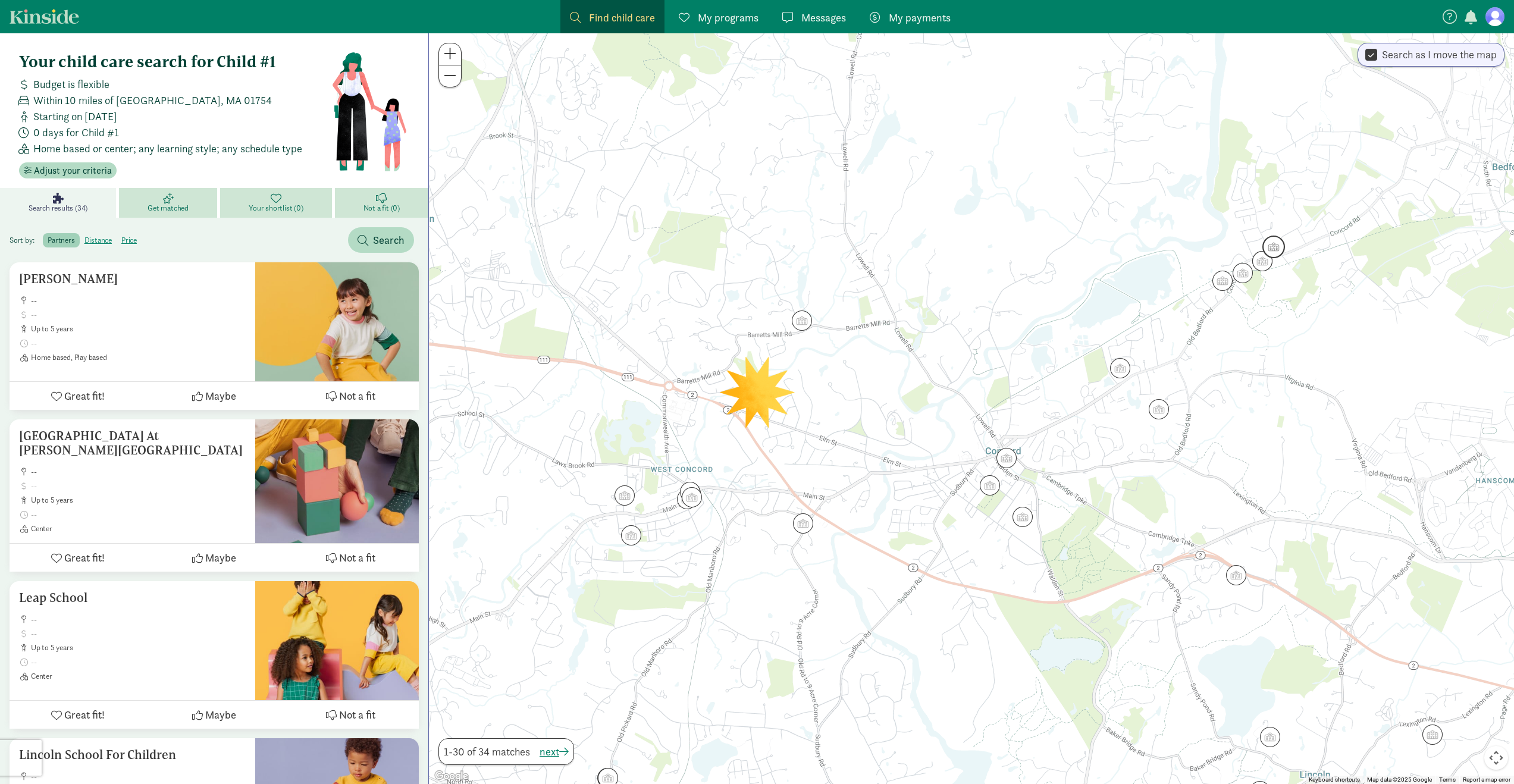
click at [1271, 240] on img "Click to see details" at bounding box center [1274, 247] width 23 height 23
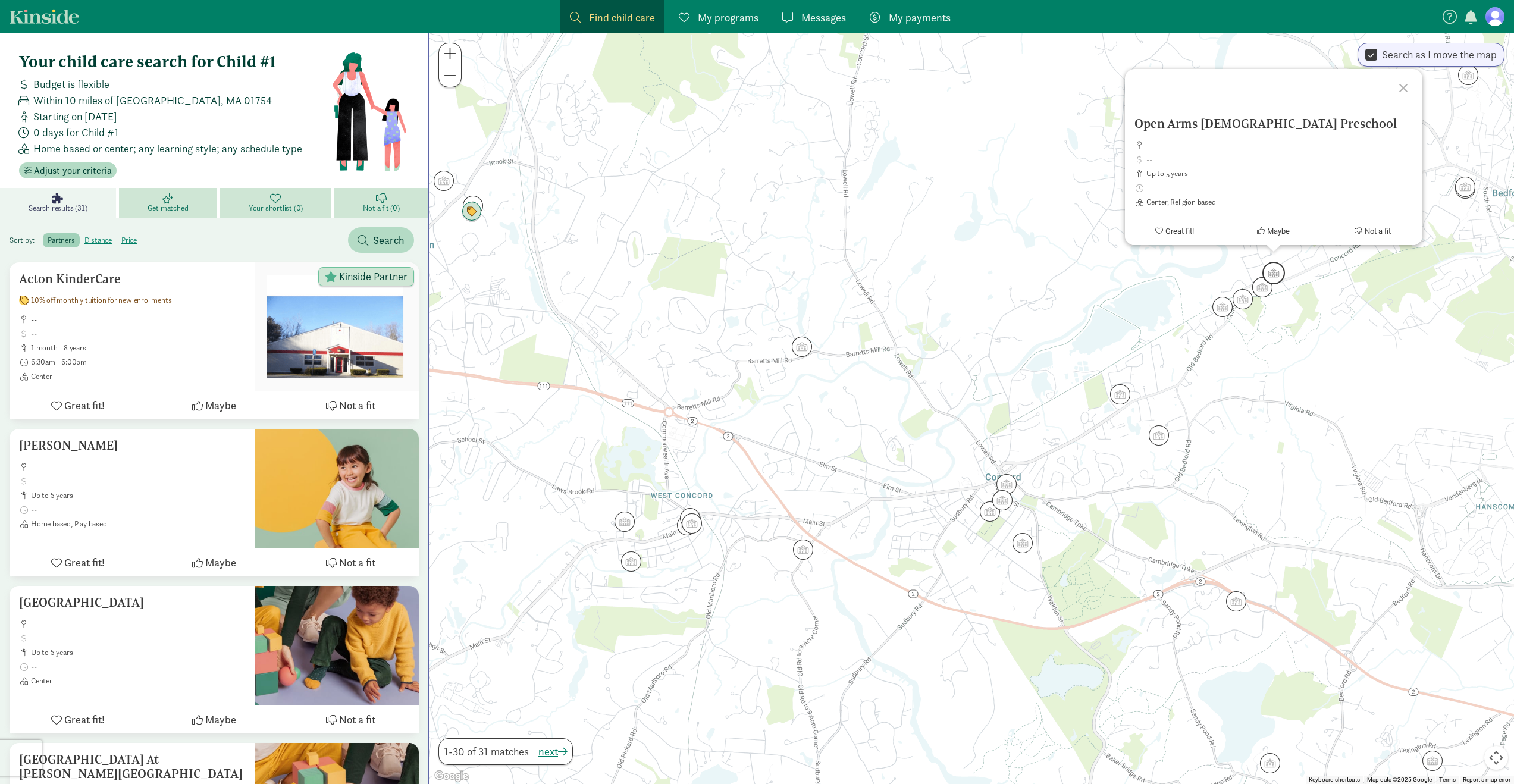
click at [1267, 268] on img "Click to see details" at bounding box center [1274, 273] width 23 height 23
click at [1263, 285] on img "Click to see details" at bounding box center [1263, 287] width 23 height 23
click at [1131, 375] on div "To navigate, press the arrow keys. Leap School -- up to 5 years Center Great fi…" at bounding box center [971, 409] width 1085 height 750
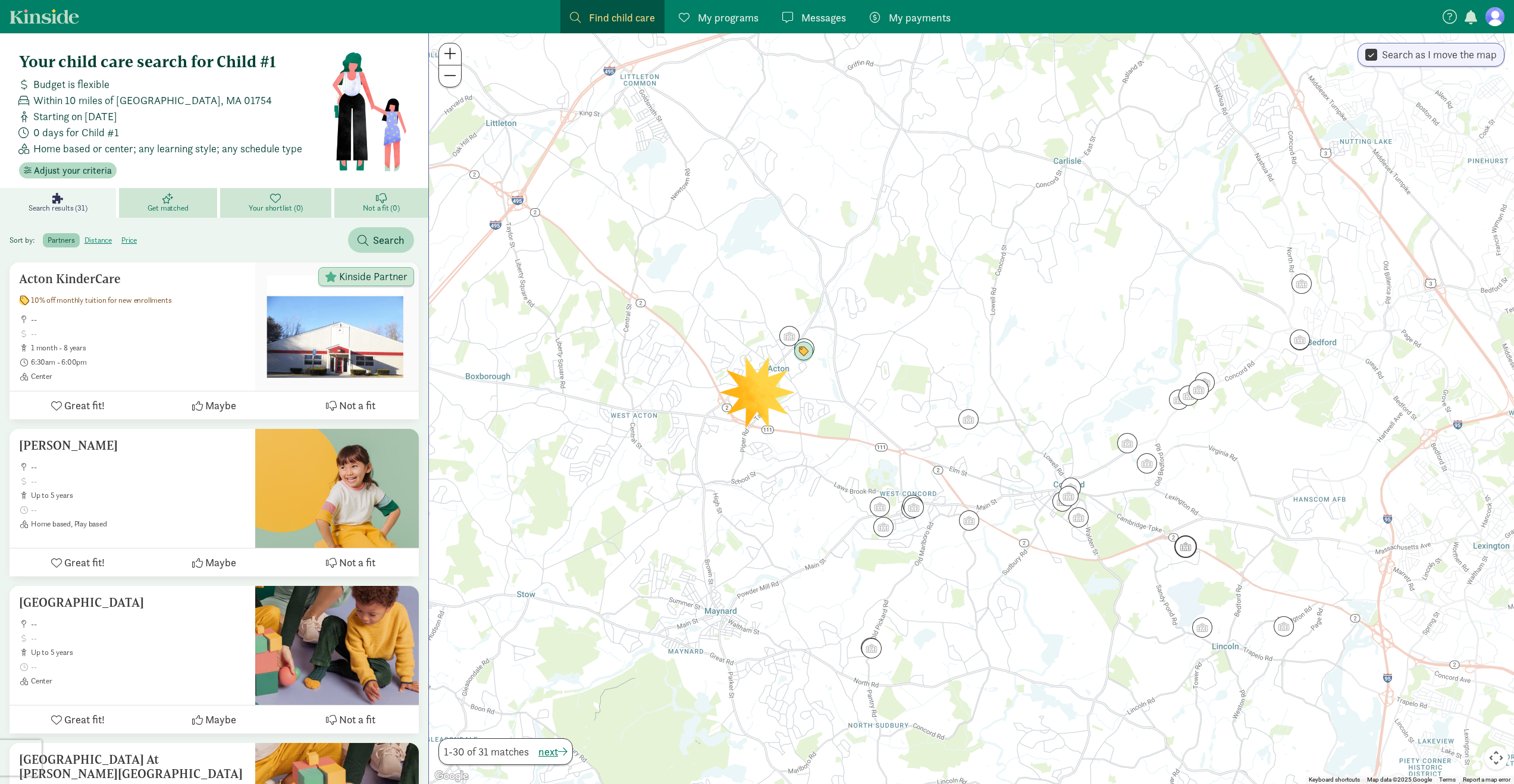
click at [1188, 545] on img "Click to see details" at bounding box center [1186, 547] width 23 height 23
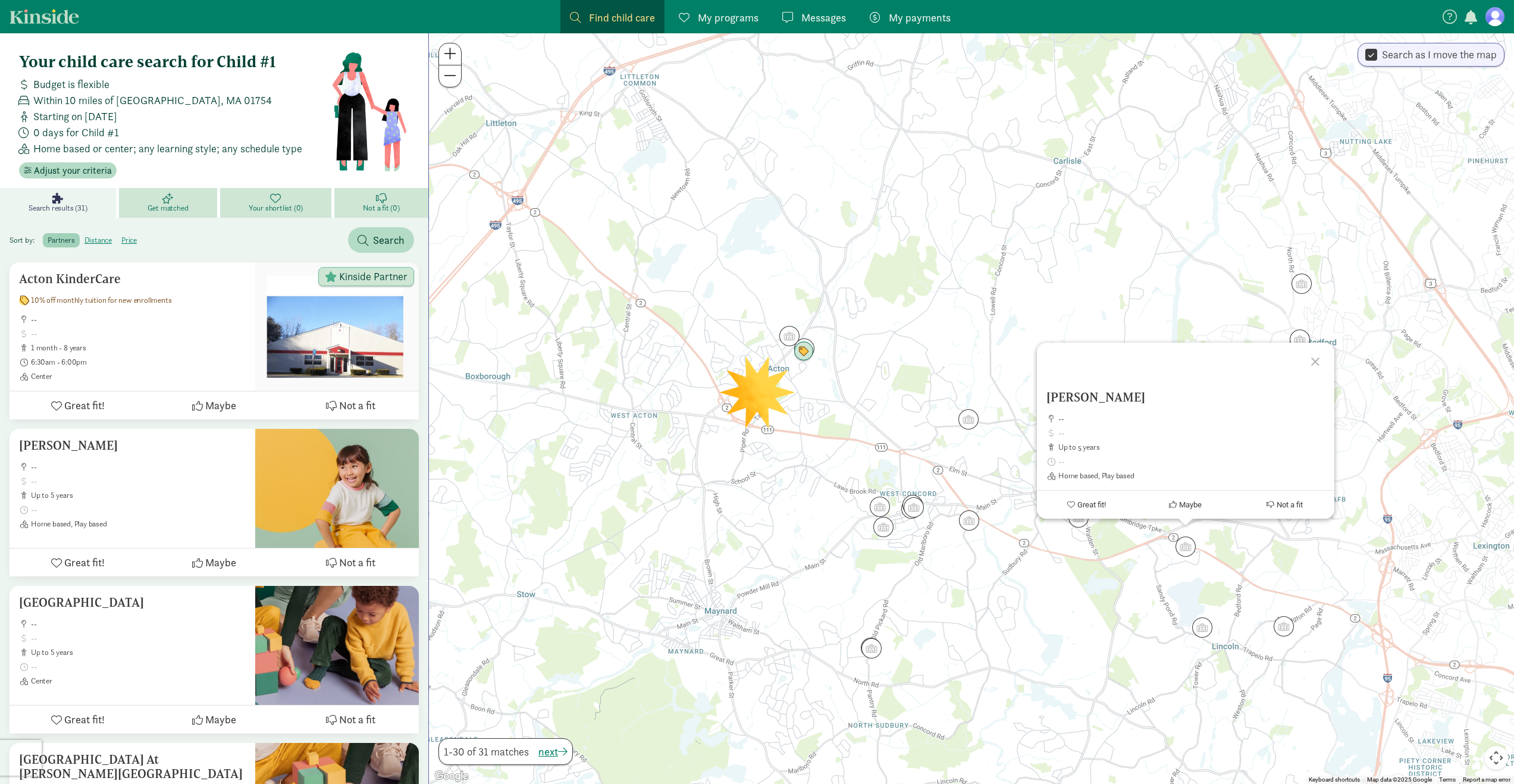
click at [823, 559] on div "[PERSON_NAME] -- up to 5 years Home based, Play based Great fit! Maybe Not a fit" at bounding box center [971, 409] width 1085 height 750
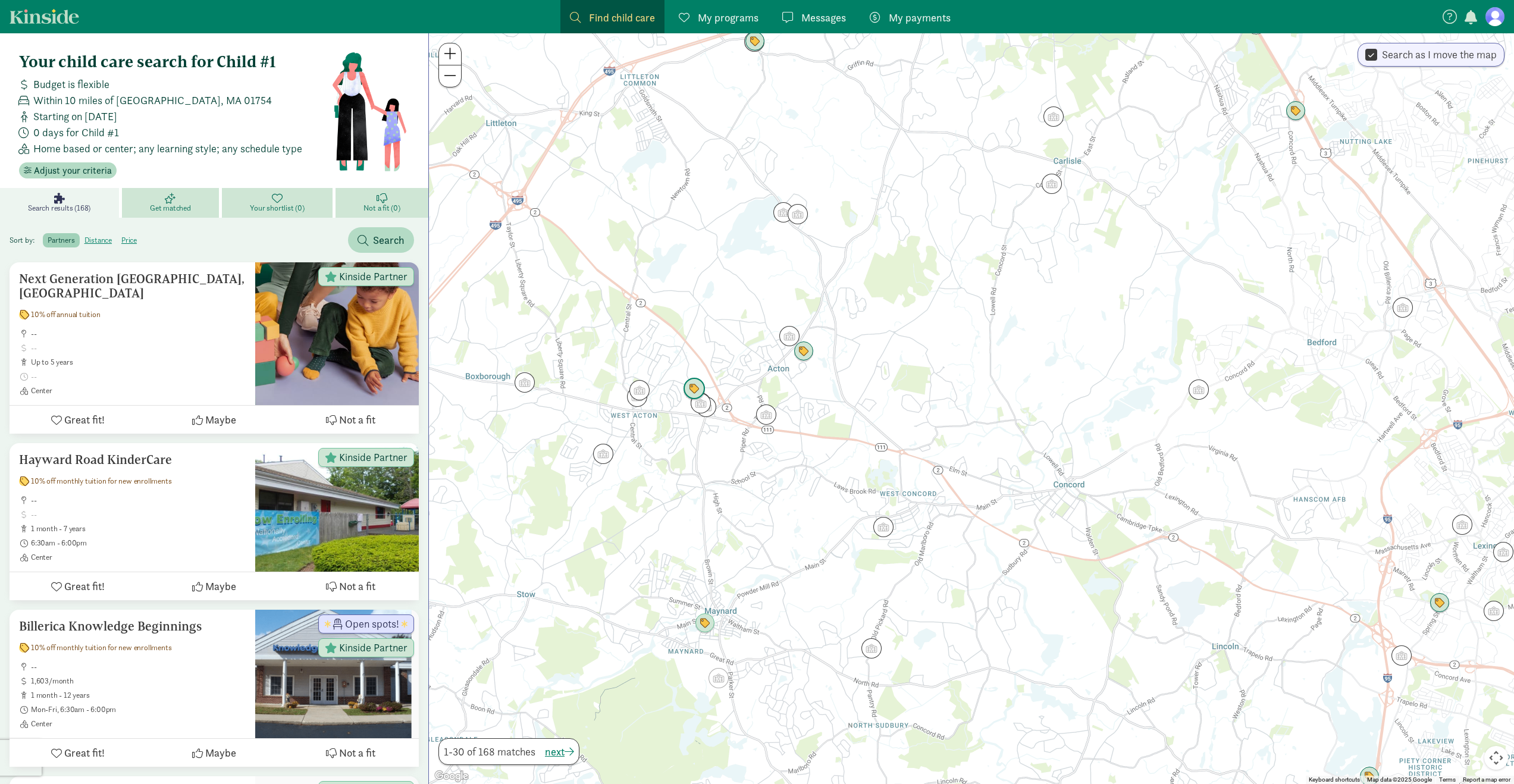
click at [698, 388] on img "Click to see details" at bounding box center [694, 389] width 23 height 23
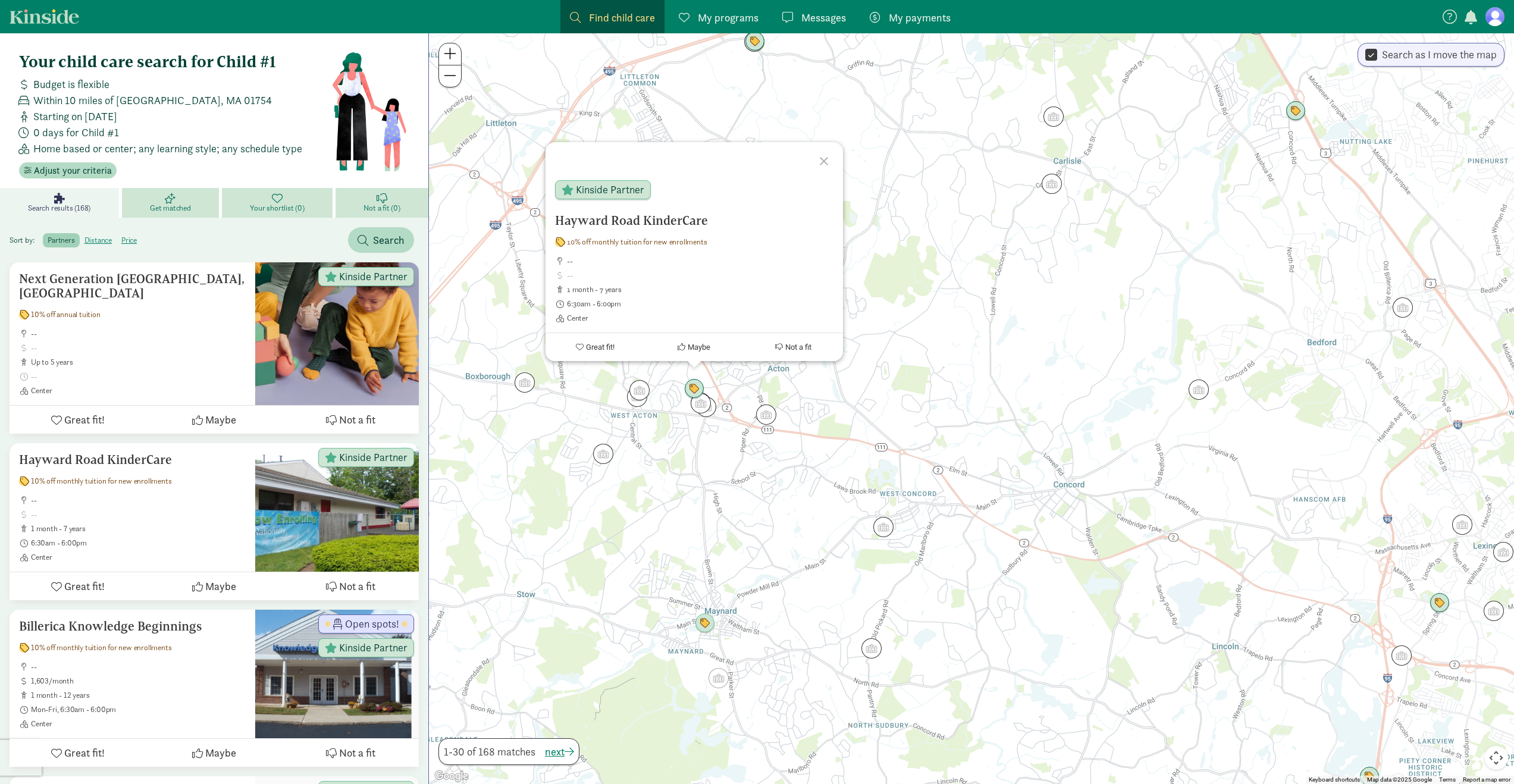
click at [824, 159] on div at bounding box center [826, 159] width 35 height 35
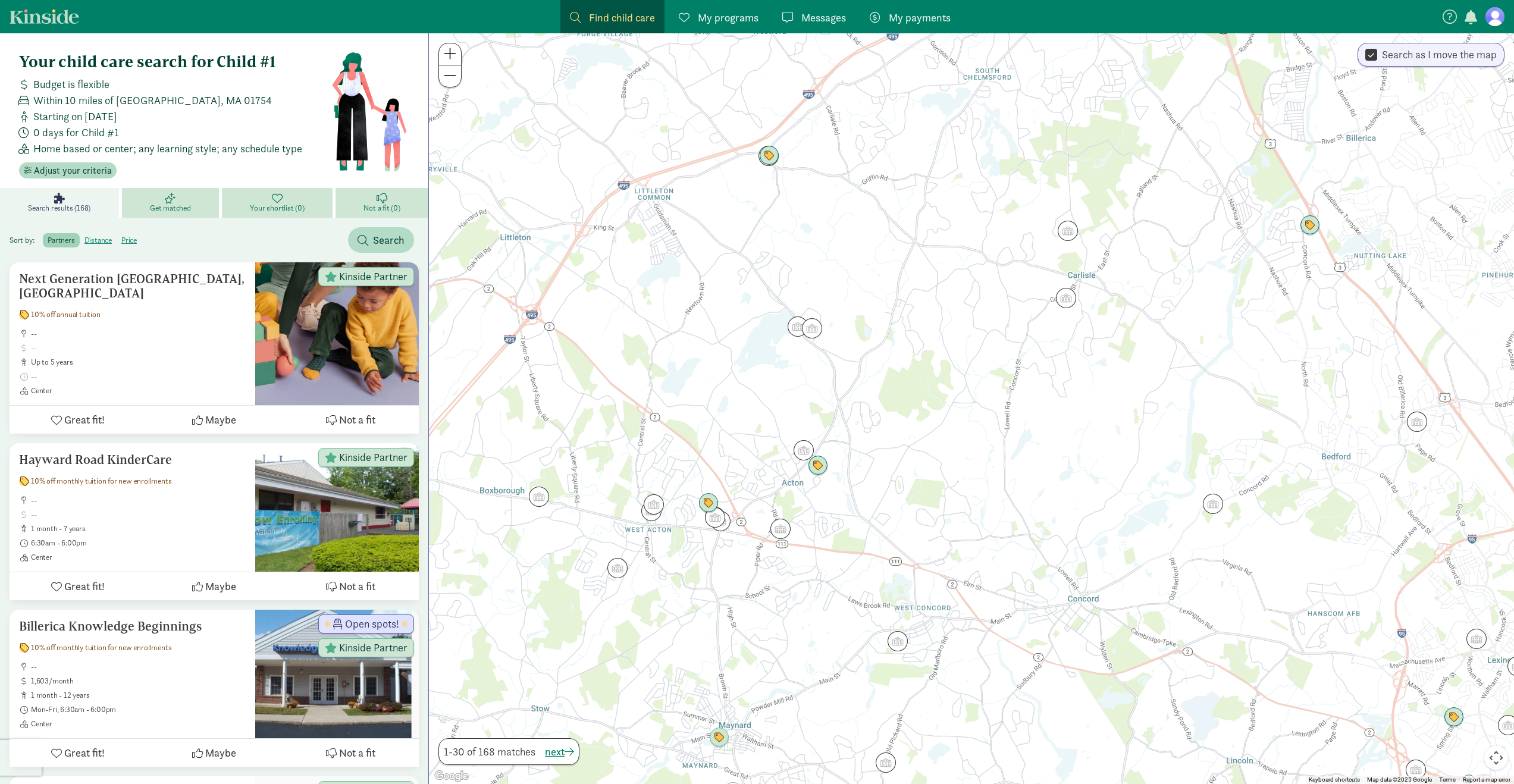
drag, startPoint x: 815, startPoint y: 120, endPoint x: 835, endPoint y: 281, distance: 162.2
click at [835, 281] on div at bounding box center [971, 409] width 1085 height 750
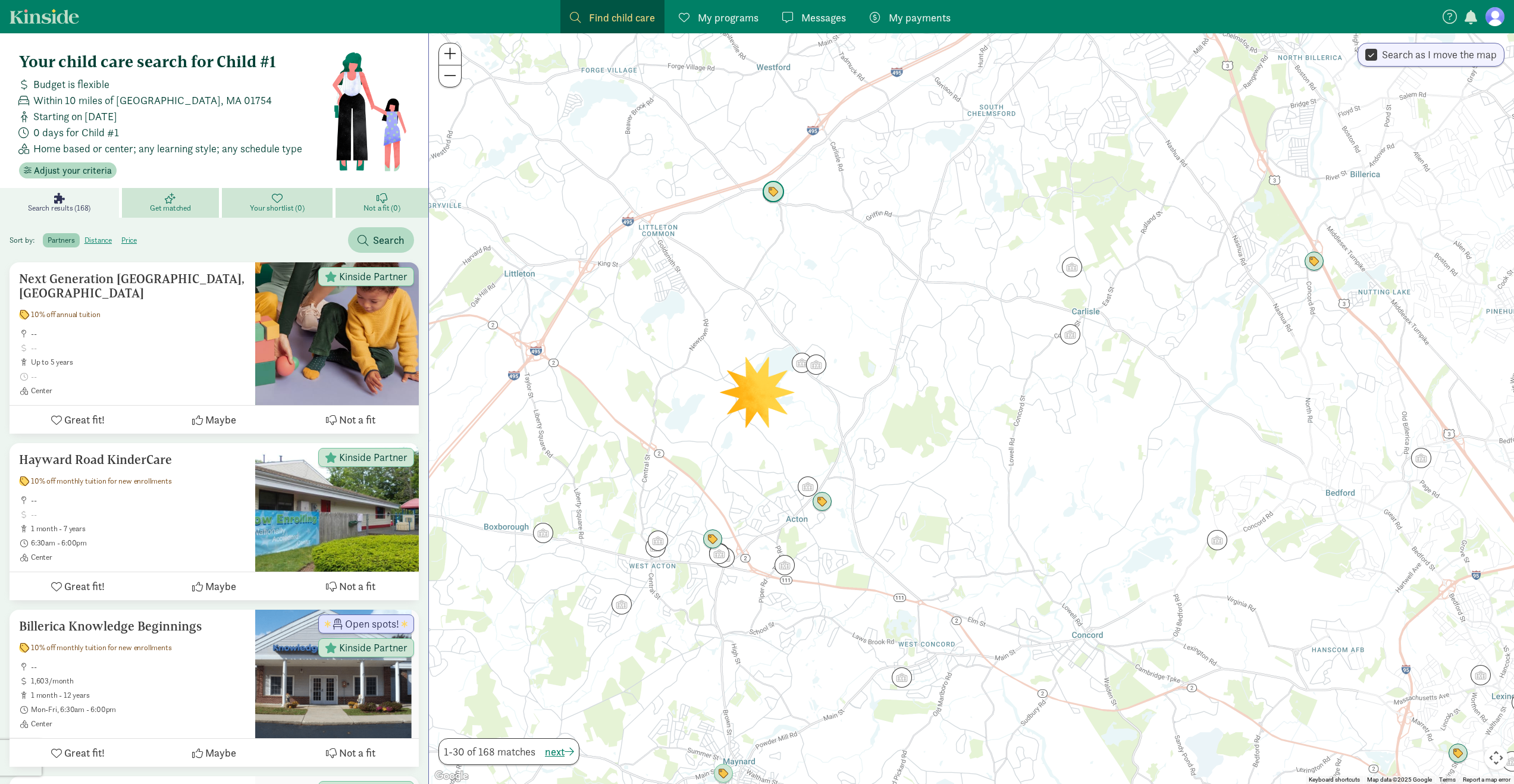
click at [777, 200] on img "Click to see details" at bounding box center [773, 192] width 23 height 23
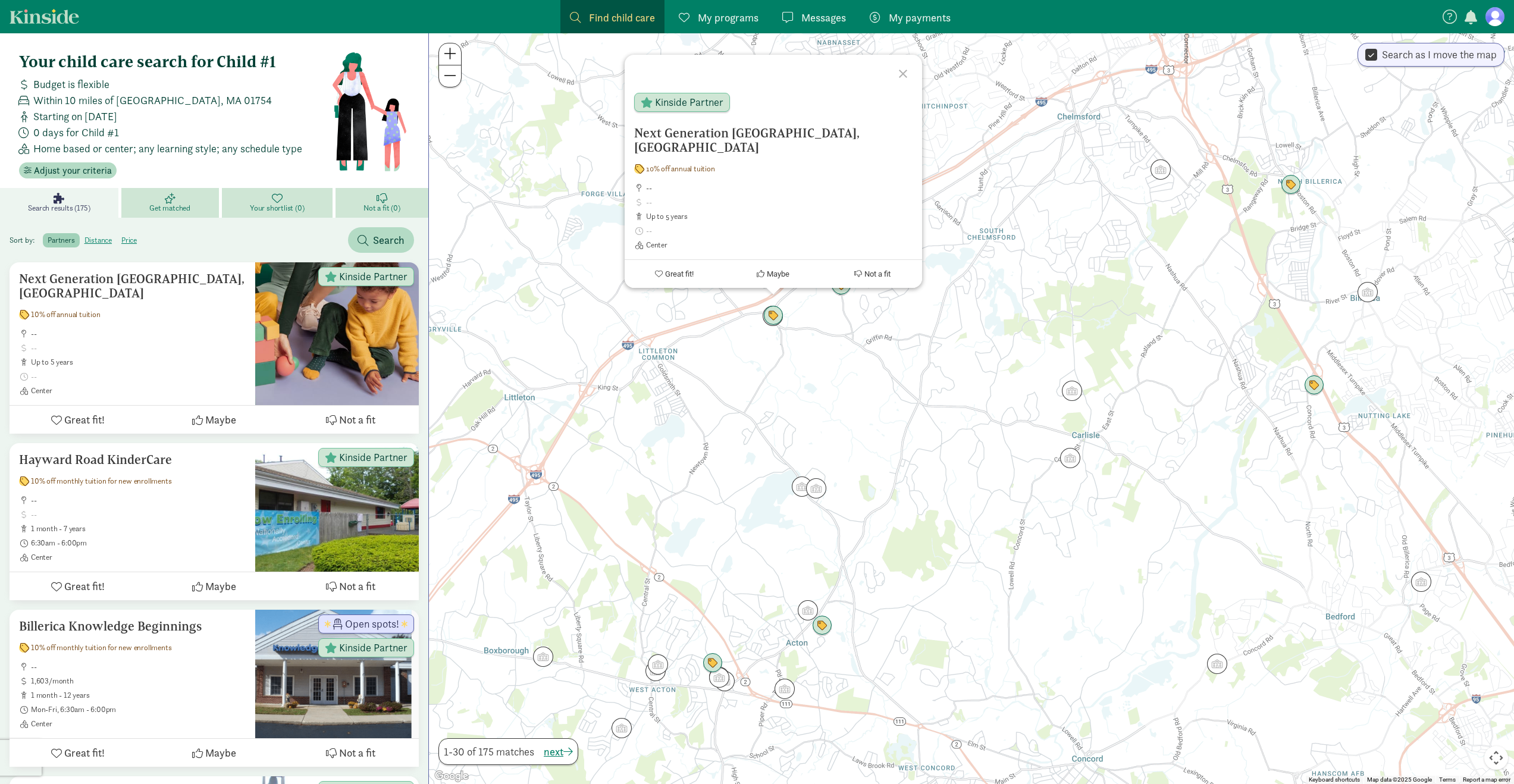
click at [1034, 263] on div "Next Generation [GEOGRAPHIC_DATA], [GEOGRAPHIC_DATA] 10% off annual tuition -- …" at bounding box center [971, 409] width 1085 height 750
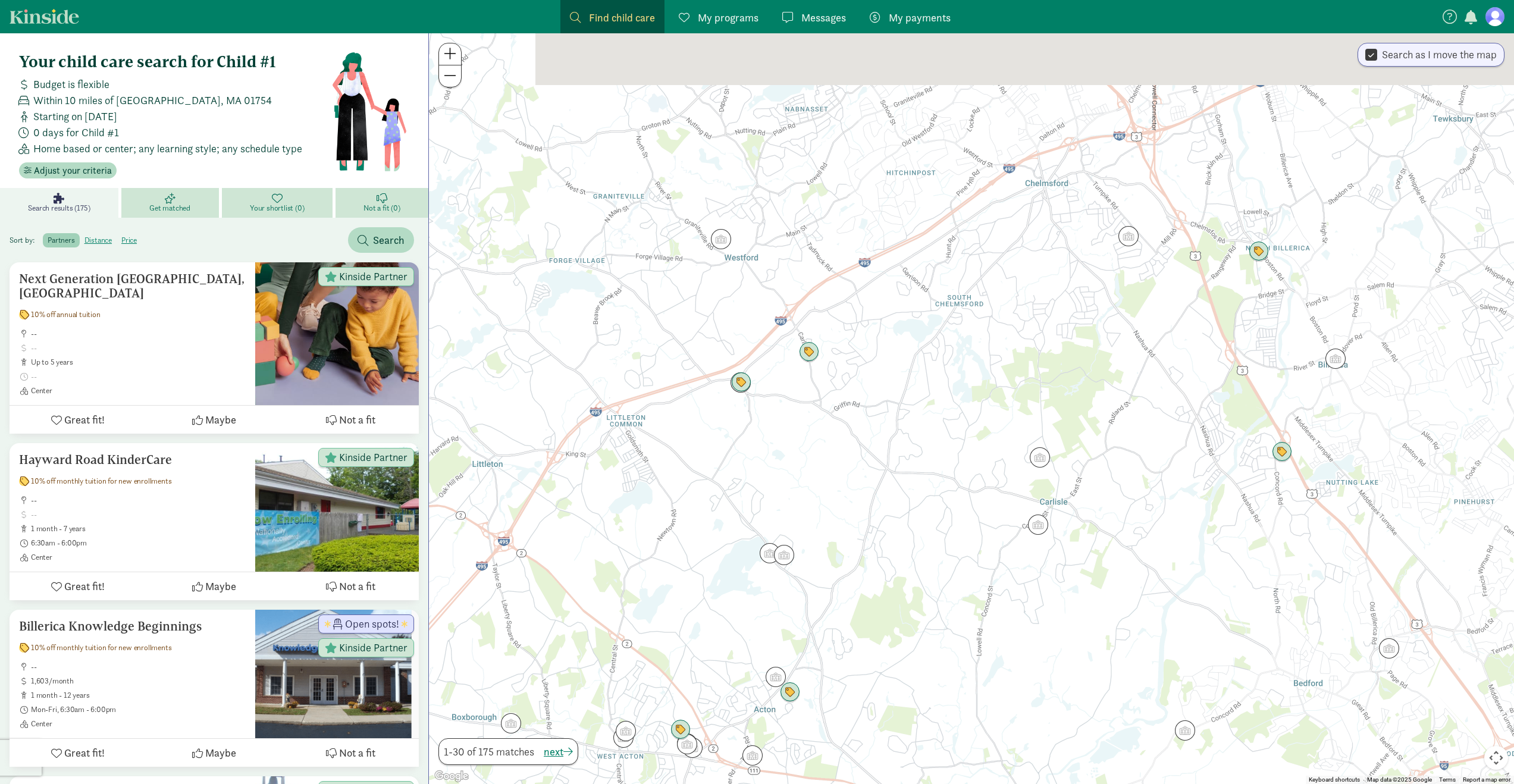
drag, startPoint x: 1097, startPoint y: 188, endPoint x: 1040, endPoint y: 291, distance: 117.7
click at [1042, 289] on div at bounding box center [971, 409] width 1085 height 750
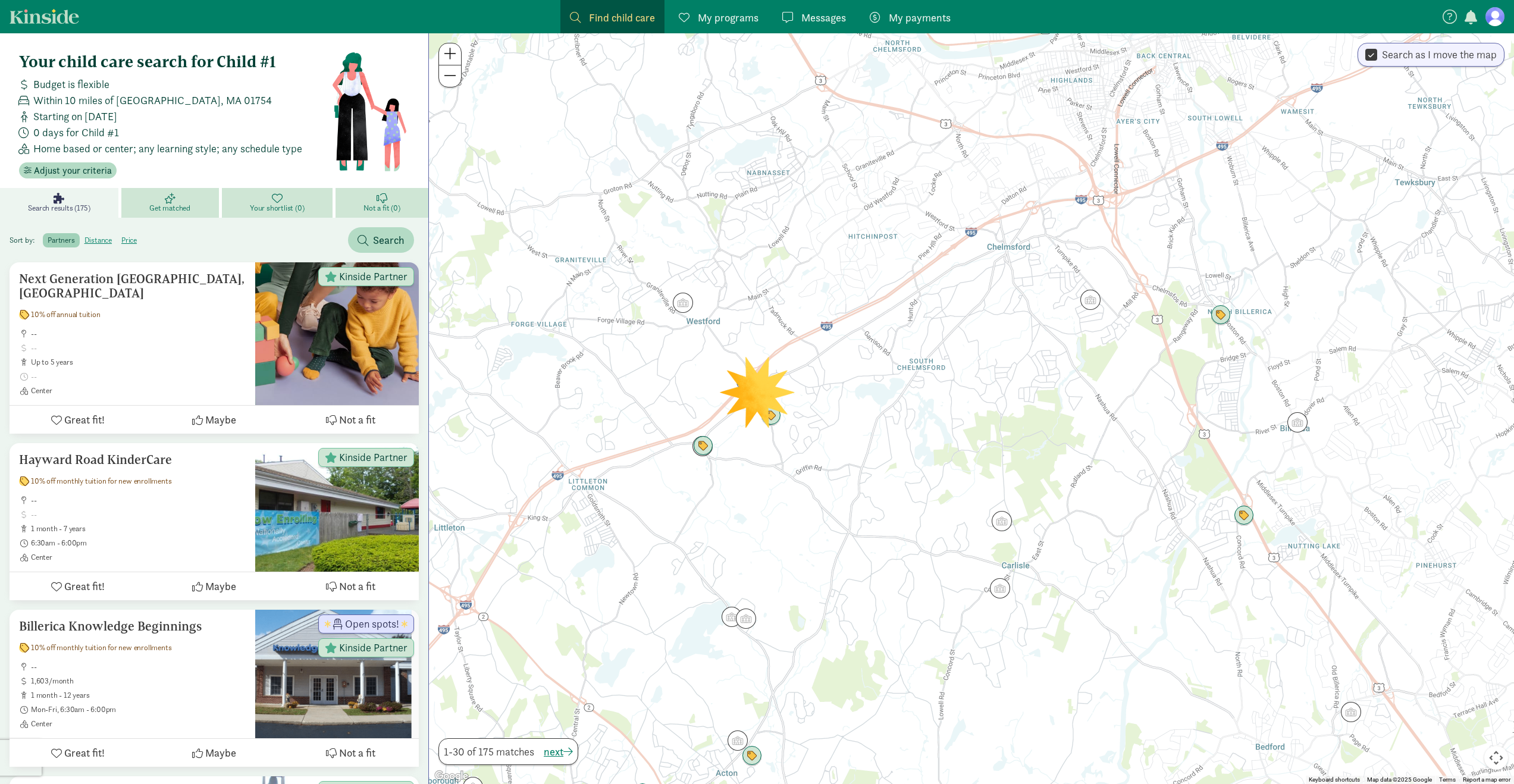
drag, startPoint x: 1091, startPoint y: 245, endPoint x: 1077, endPoint y: 288, distance: 45.2
click at [1077, 288] on div at bounding box center [971, 409] width 1085 height 750
